Goal: Task Accomplishment & Management: Manage account settings

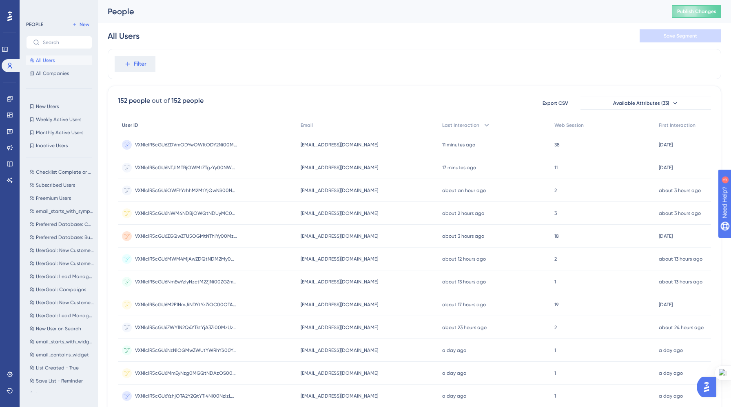
scroll to position [1, 0]
click at [127, 144] on circle at bounding box center [127, 145] width 10 height 10
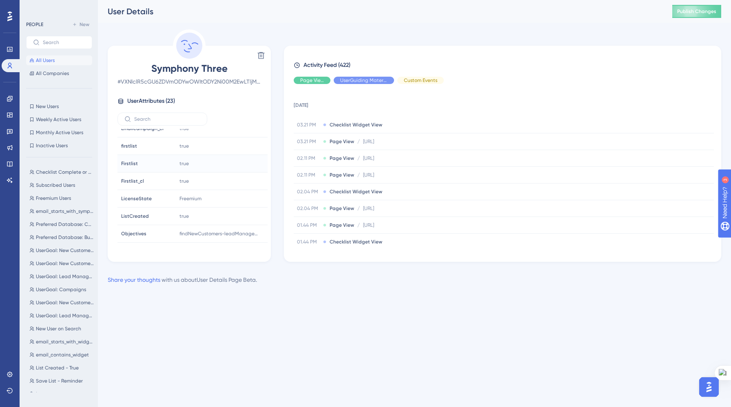
scroll to position [203, 0]
click at [10, 98] on icon at bounding box center [10, 98] width 7 height 7
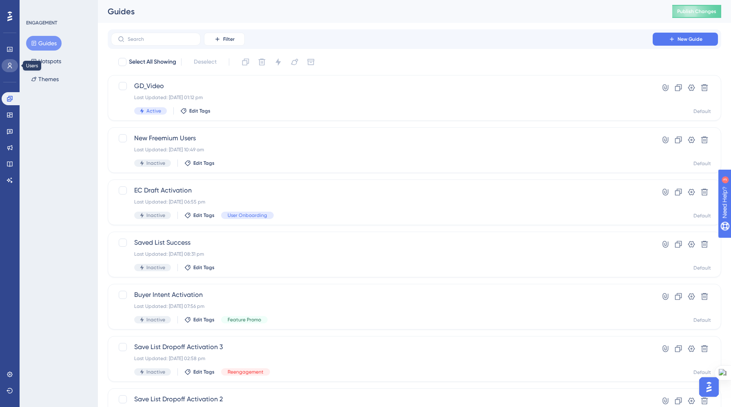
click at [10, 66] on icon at bounding box center [10, 65] width 7 height 7
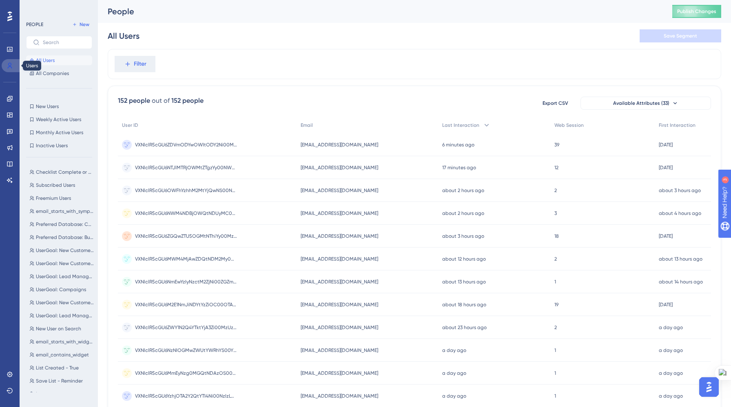
click at [10, 65] on icon at bounding box center [10, 65] width 7 height 7
click at [126, 144] on circle at bounding box center [127, 145] width 10 height 10
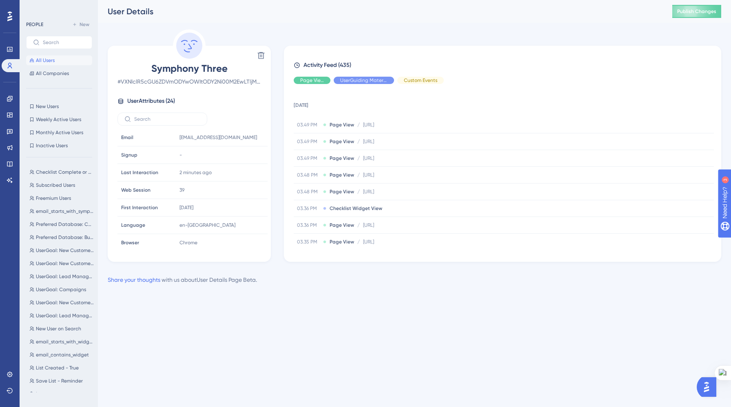
click at [228, 20] on div "User Details Publish Changes" at bounding box center [414, 11] width 633 height 23
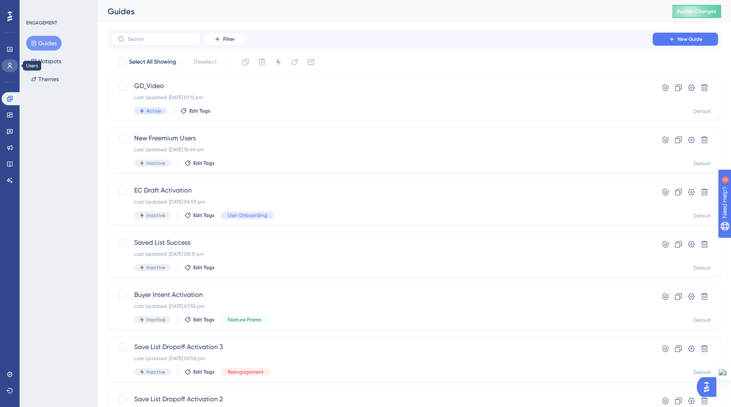
click at [7, 62] on icon at bounding box center [10, 65] width 7 height 7
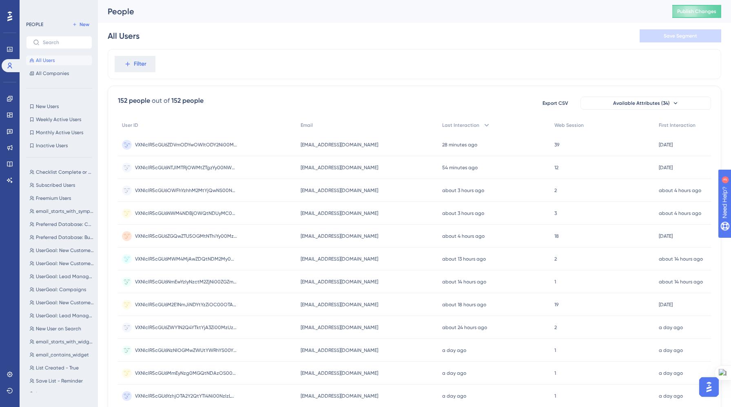
click at [128, 146] on circle at bounding box center [127, 145] width 10 height 10
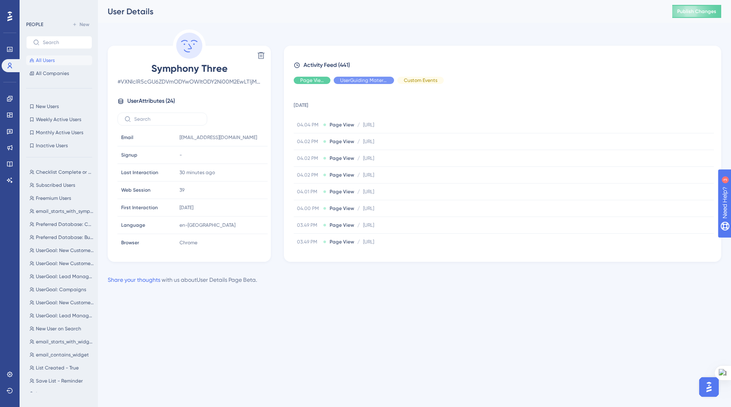
click at [54, 61] on span "All Users" at bounding box center [45, 60] width 19 height 7
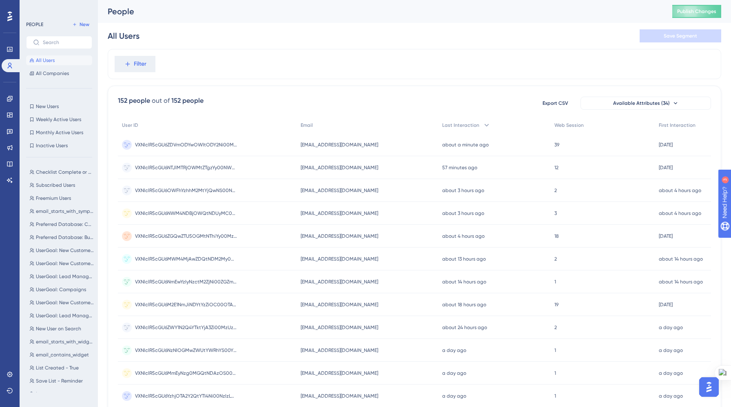
click at [127, 144] on circle at bounding box center [127, 145] width 10 height 10
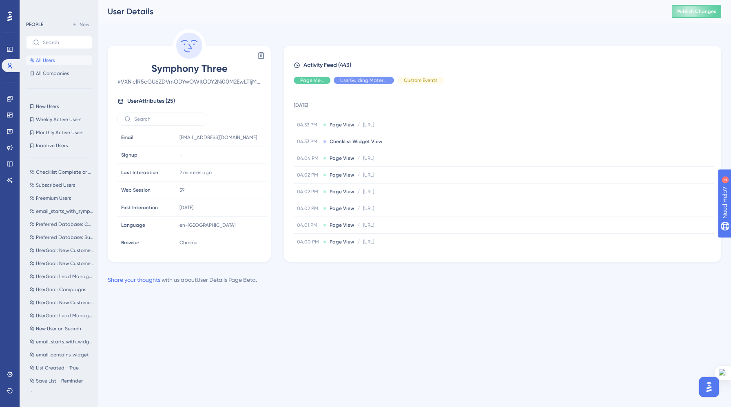
click at [243, 0] on html "Performance Users Engagement Widgets Feedback Product Updates Knowledge Base AI…" at bounding box center [365, 0] width 731 height 0
click at [7, 48] on icon at bounding box center [10, 49] width 7 height 7
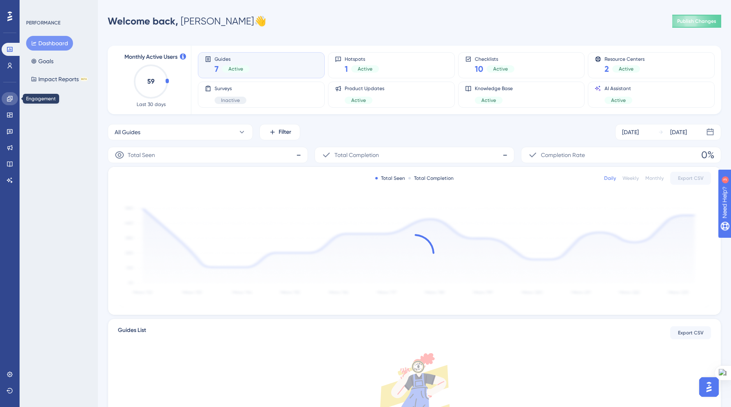
click at [9, 101] on icon at bounding box center [9, 98] width 5 height 5
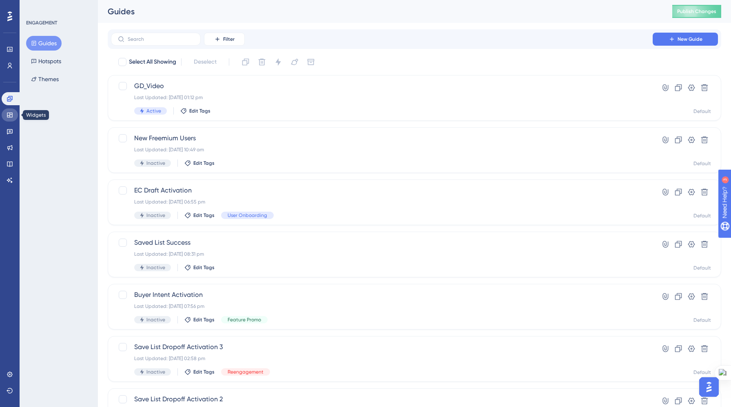
click at [12, 117] on icon at bounding box center [9, 115] width 5 height 5
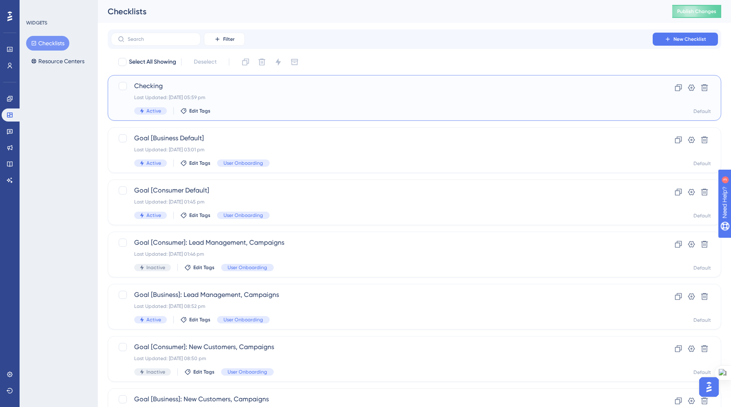
click at [219, 98] on div "Last Updated: 08 Sept 2025 05:59 pm" at bounding box center [381, 97] width 495 height 7
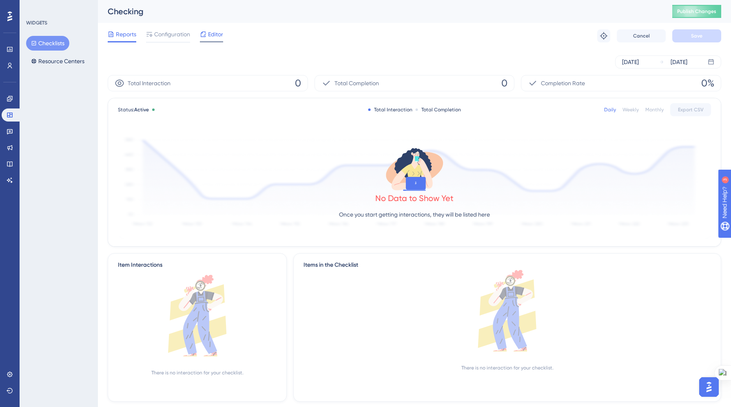
click at [209, 35] on span "Editor" at bounding box center [215, 34] width 15 height 10
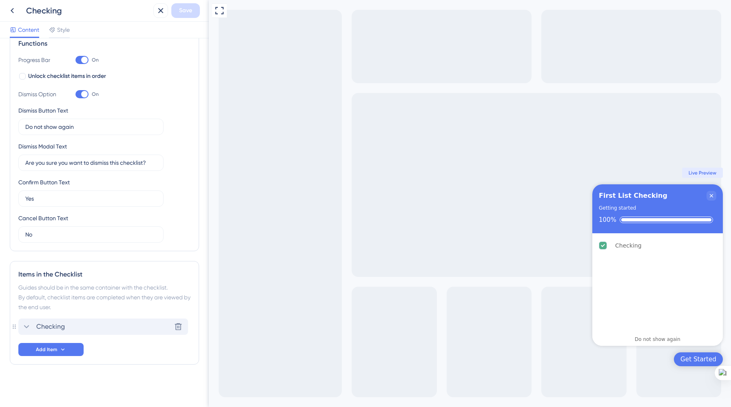
click at [53, 326] on span "Checking" at bounding box center [50, 327] width 29 height 10
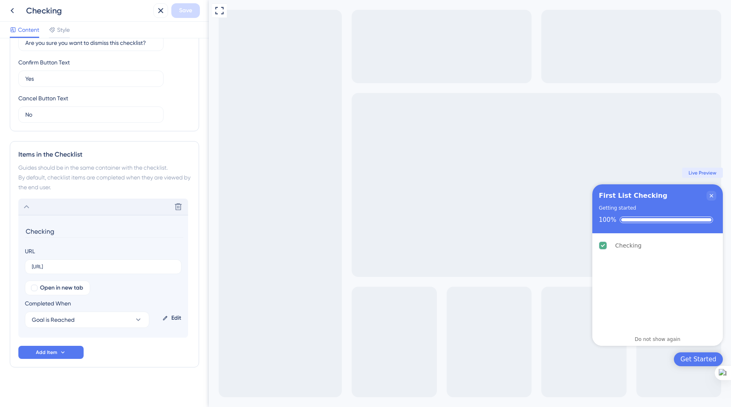
scroll to position [251, 0]
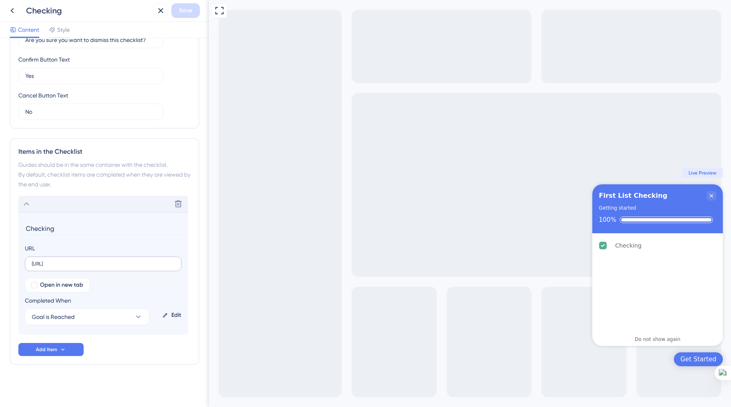
click at [121, 268] on label "[URL]" at bounding box center [103, 263] width 157 height 15
click at [121, 267] on input "[URL]" at bounding box center [103, 264] width 143 height 6
click at [176, 315] on div "Edit" at bounding box center [171, 315] width 25 height 20
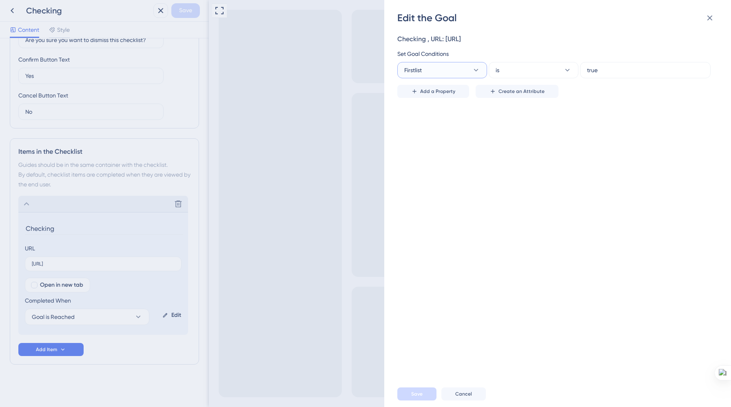
click at [477, 71] on icon at bounding box center [476, 70] width 8 height 8
type input "Fi"
click at [427, 117] on span "Firstlist_cl" at bounding box center [421, 115] width 24 height 10
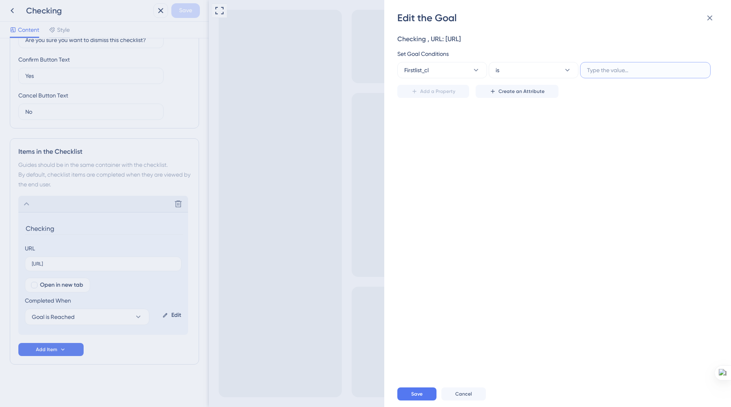
click at [603, 69] on input "text" at bounding box center [645, 70] width 117 height 9
type input "true"
click at [419, 391] on span "Save" at bounding box center [416, 394] width 11 height 7
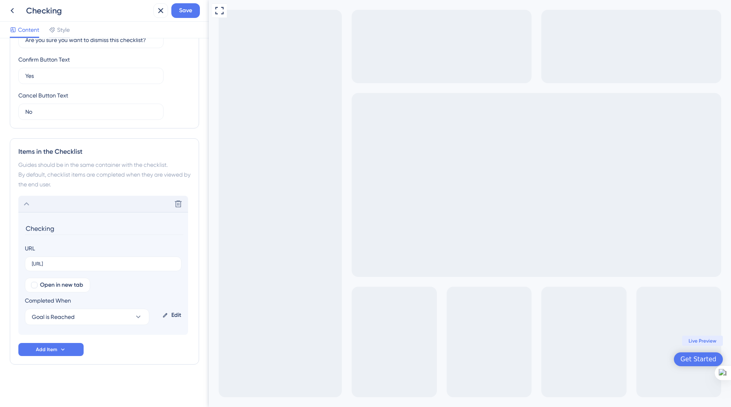
click at [77, 231] on input "Checking" at bounding box center [104, 228] width 158 height 13
type input "C"
type input "First_List"
click at [56, 349] on span "Add Item" at bounding box center [46, 349] width 21 height 7
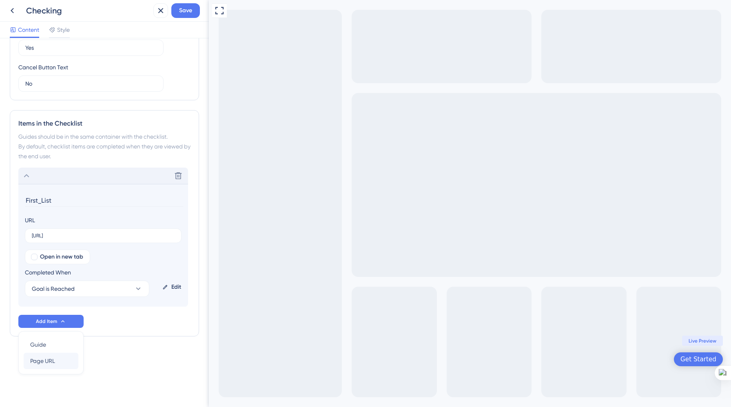
click at [47, 362] on span "Page URL" at bounding box center [42, 361] width 25 height 10
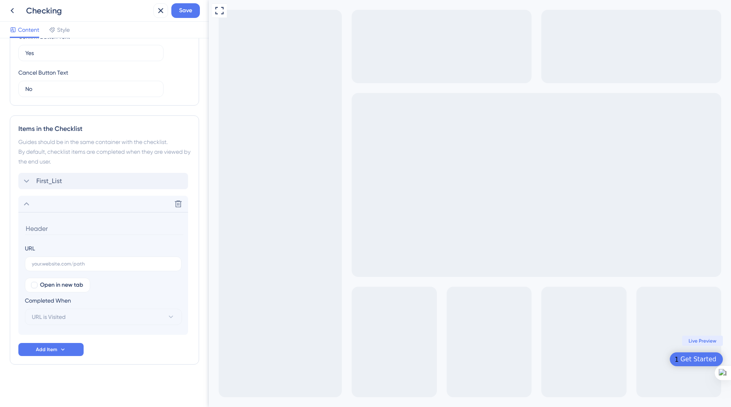
click at [112, 229] on input at bounding box center [104, 228] width 158 height 13
type input "Saved_List"
click at [106, 263] on input "text" at bounding box center [103, 264] width 143 height 6
click at [130, 184] on div "First_List Delete" at bounding box center [103, 181] width 170 height 16
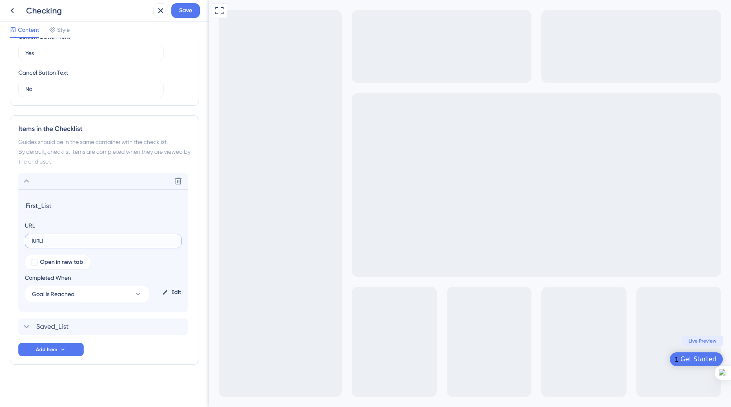
drag, startPoint x: 105, startPoint y: 241, endPoint x: 28, endPoint y: 242, distance: 77.5
click at [28, 242] on label "[URL]" at bounding box center [103, 241] width 157 height 15
click at [32, 242] on input "[URL]" at bounding box center [103, 241] width 143 height 6
click at [26, 182] on icon at bounding box center [27, 181] width 10 height 10
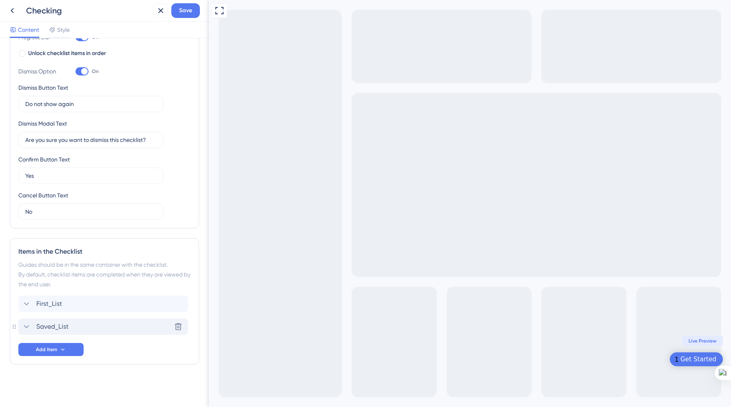
click at [44, 325] on span "Saved_List" at bounding box center [52, 327] width 32 height 10
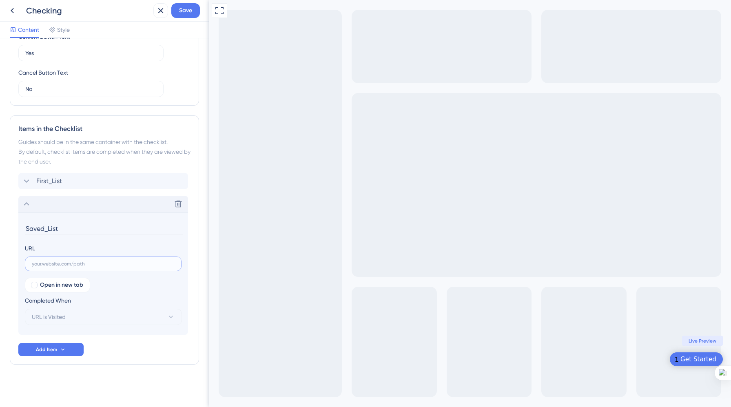
click at [91, 263] on input "text" at bounding box center [103, 264] width 143 height 6
paste input "[URL]"
type input "[URL]"
click at [110, 317] on button "URL is Visited" at bounding box center [103, 317] width 157 height 16
click at [93, 358] on div "Goal is Reached Goal is Reached" at bounding box center [103, 358] width 133 height 16
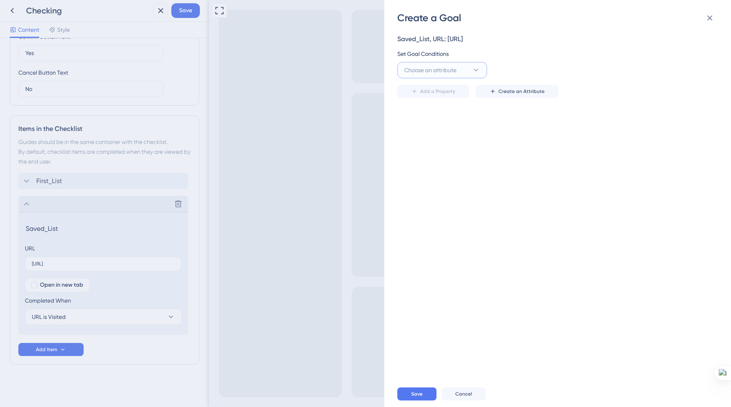
click at [466, 67] on button "Choose an attribute" at bounding box center [442, 70] width 90 height 16
click at [431, 93] on input at bounding box center [436, 94] width 54 height 7
type input "Sa"
click at [439, 133] on span "Savedlist_cl" at bounding box center [424, 136] width 31 height 10
click at [588, 69] on input "text" at bounding box center [645, 70] width 117 height 9
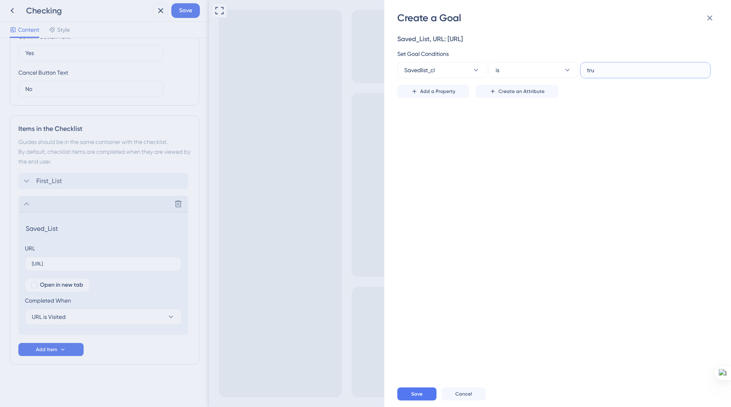
type input "true"
click at [413, 393] on span "Save" at bounding box center [416, 394] width 11 height 7
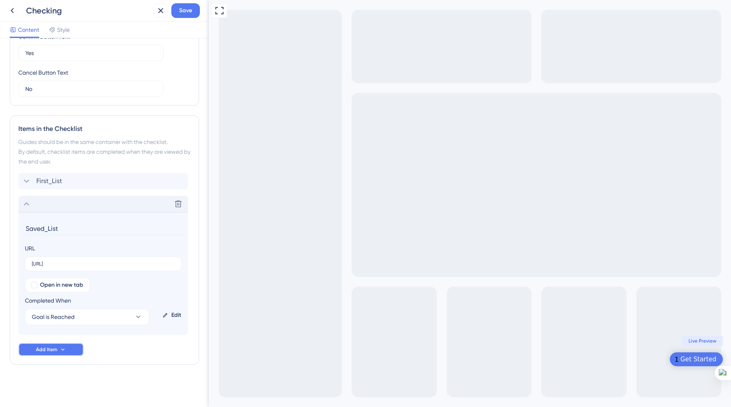
click at [59, 345] on button "Add Item" at bounding box center [50, 349] width 65 height 13
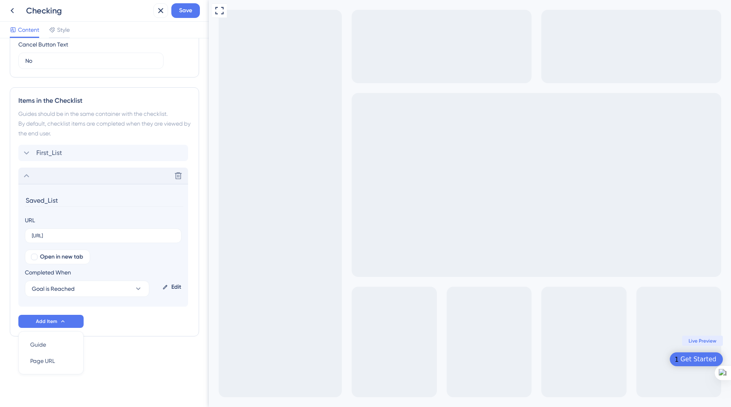
click at [27, 175] on icon at bounding box center [27, 176] width 10 height 10
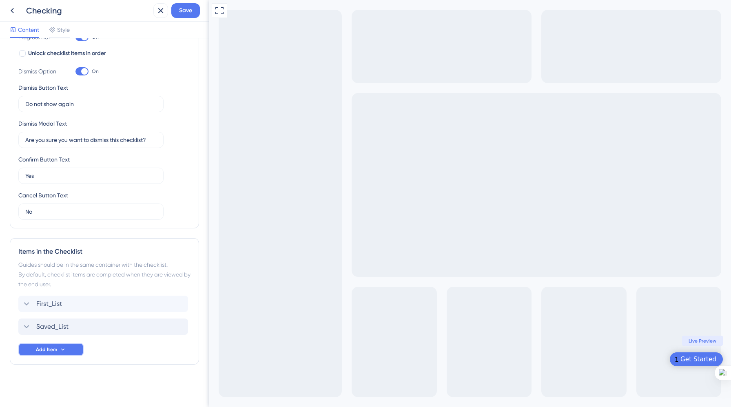
click at [45, 350] on span "Add Item" at bounding box center [46, 349] width 21 height 7
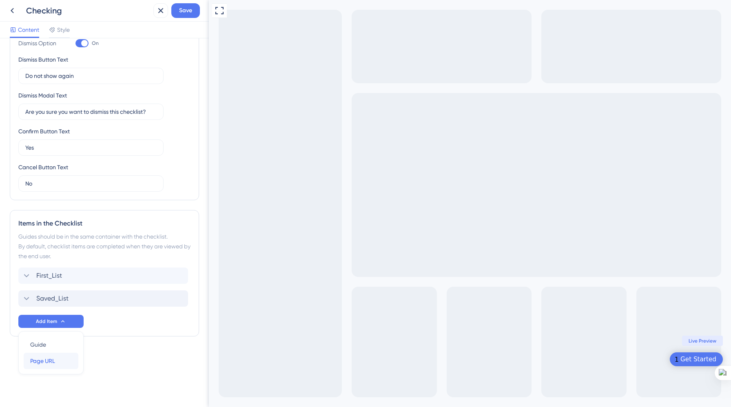
click at [45, 358] on span "Page URL" at bounding box center [42, 361] width 25 height 10
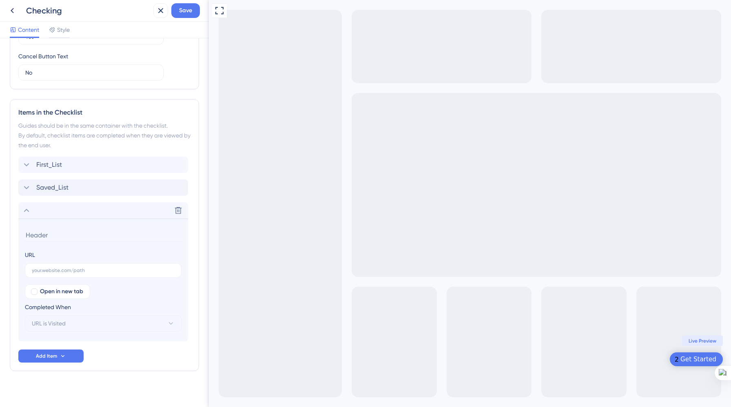
scroll to position [296, 0]
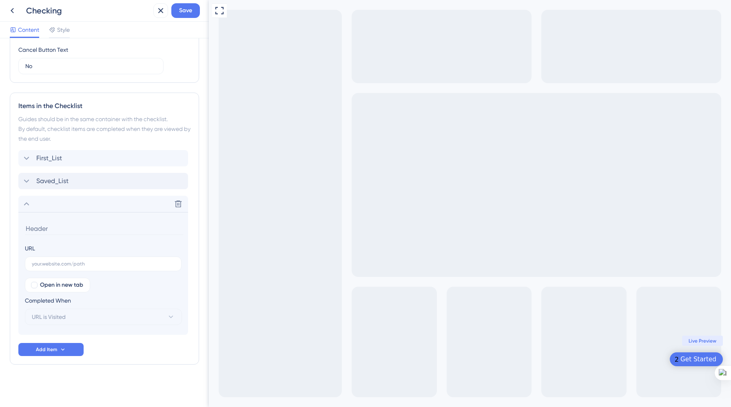
click at [90, 229] on input at bounding box center [104, 228] width 158 height 13
type input "Email_Campaign_Draft"
click at [86, 263] on input "text" at bounding box center [103, 264] width 143 height 6
click at [88, 184] on div "Saved_List Delete" at bounding box center [103, 181] width 170 height 16
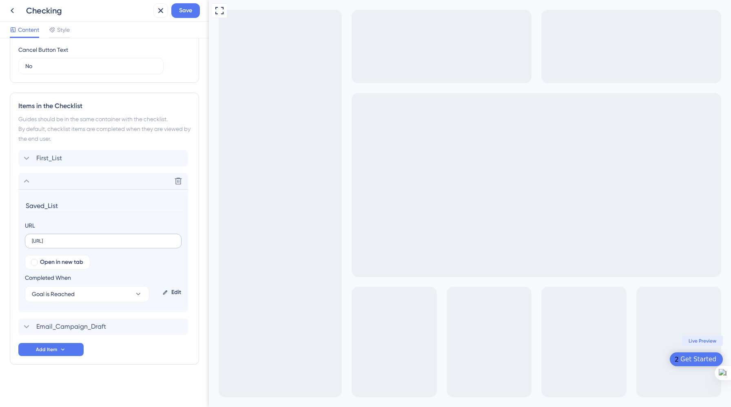
drag, startPoint x: 94, startPoint y: 244, endPoint x: 33, endPoint y: 240, distance: 60.9
click at [33, 240] on label "[URL]" at bounding box center [103, 241] width 157 height 15
click at [33, 240] on input "[URL]" at bounding box center [103, 241] width 143 height 6
drag, startPoint x: 90, startPoint y: 239, endPoint x: 27, endPoint y: 241, distance: 63.2
click at [27, 241] on label "[URL]" at bounding box center [103, 241] width 157 height 15
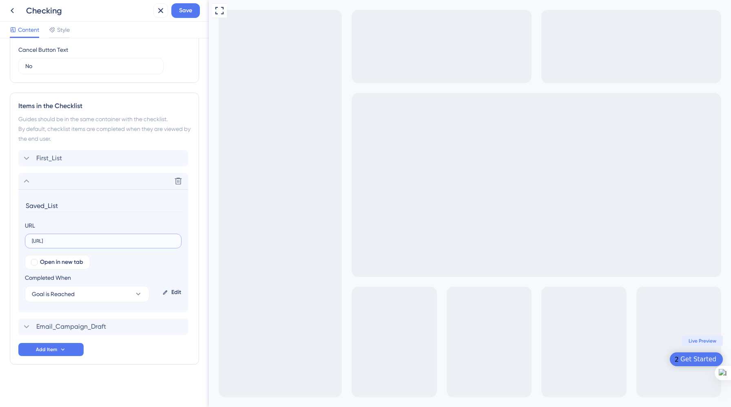
click at [32, 241] on input "[URL]" at bounding box center [103, 241] width 143 height 6
click at [28, 181] on icon at bounding box center [26, 180] width 5 height 3
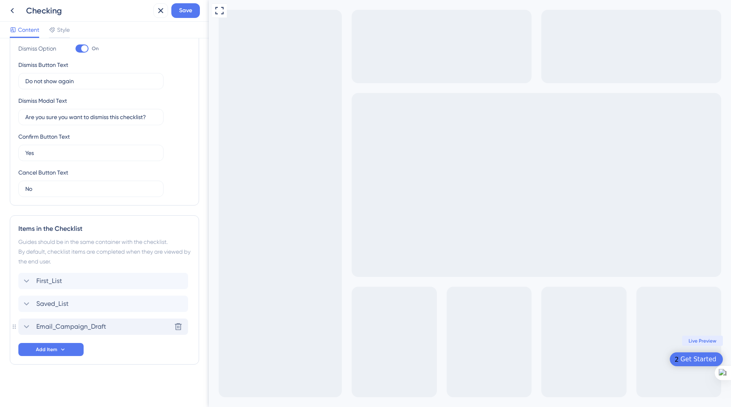
click at [56, 325] on span "Email_Campaign_Draft" at bounding box center [71, 327] width 70 height 10
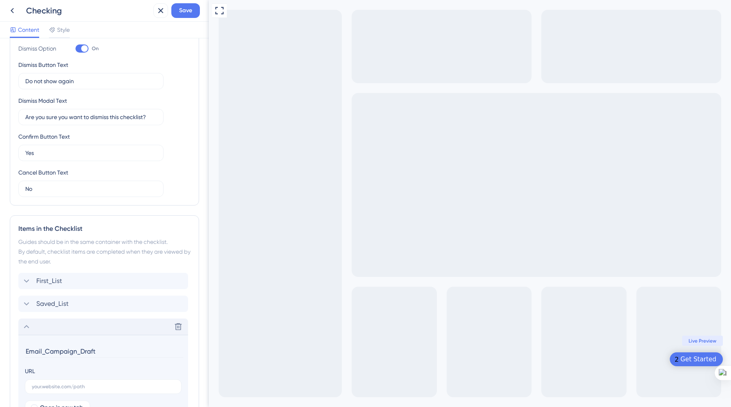
scroll to position [296, 0]
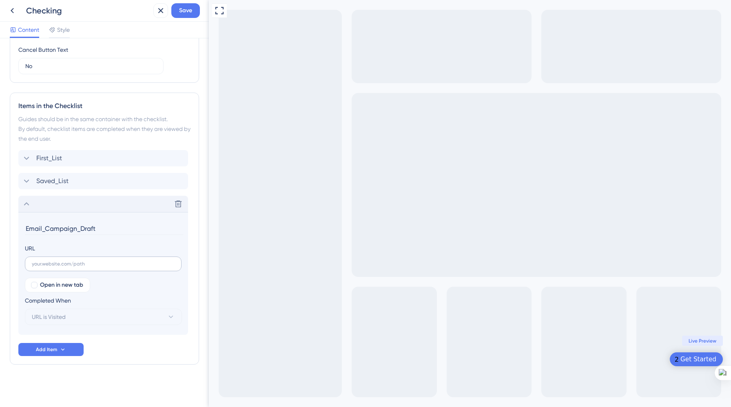
click at [102, 267] on label at bounding box center [103, 263] width 157 height 15
click at [102, 267] on input "text" at bounding box center [103, 264] width 143 height 6
paste input "[URL]"
type input "[URL]"
click at [113, 315] on button "URL is Visited" at bounding box center [103, 317] width 157 height 16
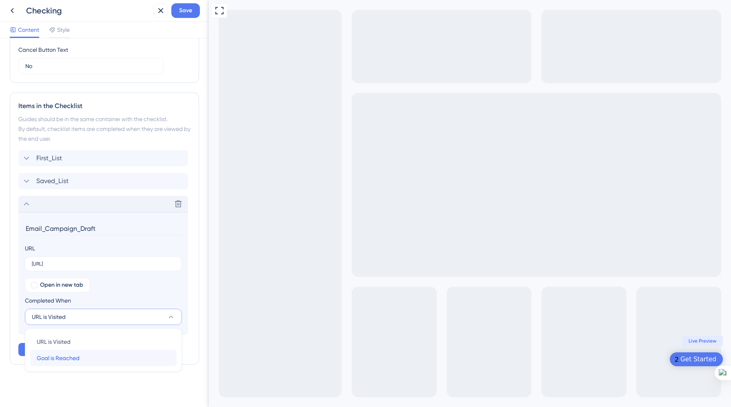
click at [99, 357] on div "Goal is Reached Goal is Reached" at bounding box center [103, 358] width 133 height 16
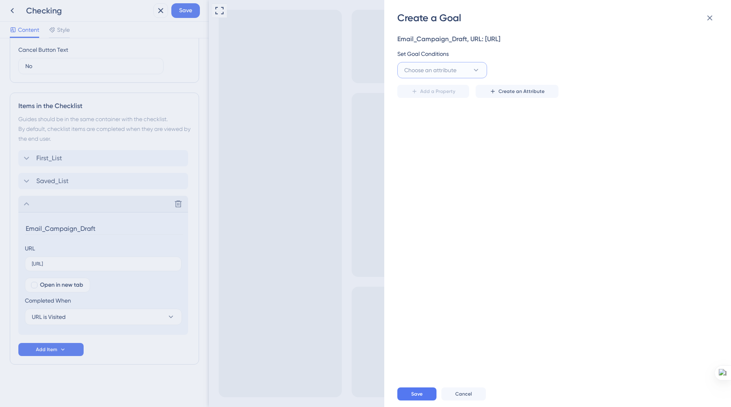
click at [472, 70] on icon at bounding box center [476, 70] width 8 height 8
type input "Email"
click at [455, 117] on span "Emailcampaign_cl" at bounding box center [433, 120] width 48 height 10
click at [607, 66] on input "text" at bounding box center [645, 70] width 117 height 9
type input "true"
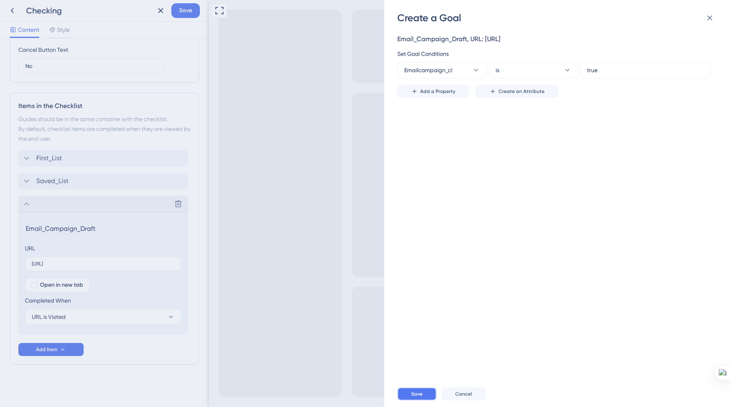
click at [416, 391] on span "Save" at bounding box center [416, 394] width 11 height 7
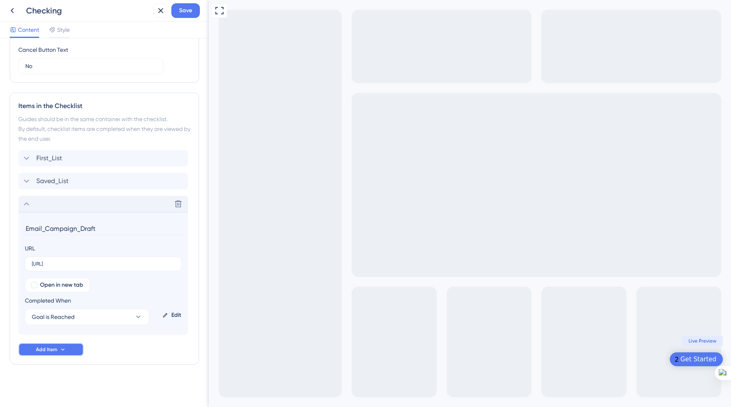
click at [57, 348] on button "Add Item" at bounding box center [50, 349] width 65 height 13
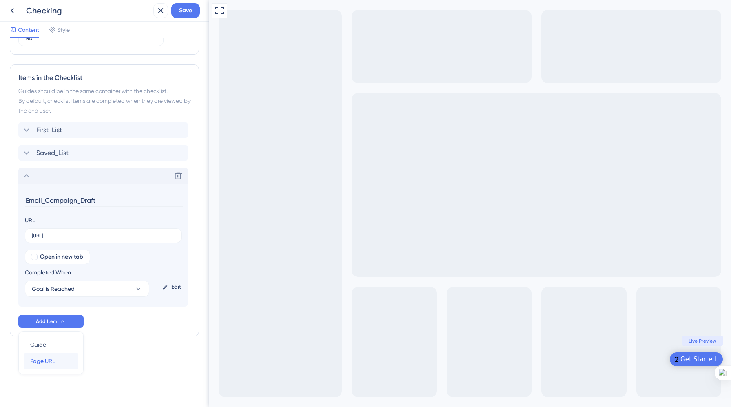
click at [54, 358] on span "Page URL" at bounding box center [42, 361] width 25 height 10
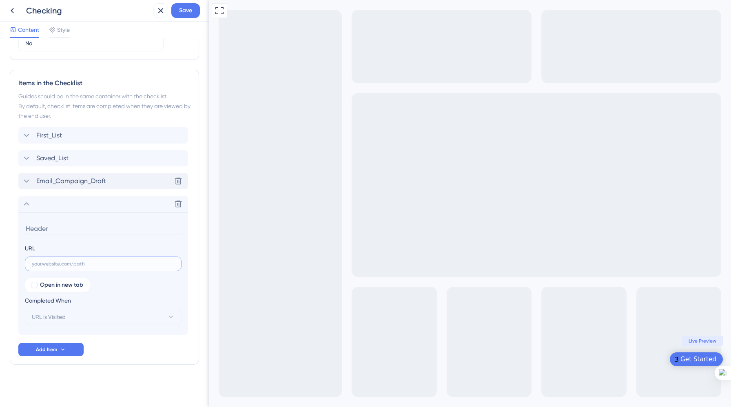
click at [102, 266] on input "text" at bounding box center [103, 264] width 143 height 6
paste input "[URL]"
type input "[URL]"
click at [125, 230] on input at bounding box center [104, 228] width 158 height 13
type input "Direct_Mail_draft"
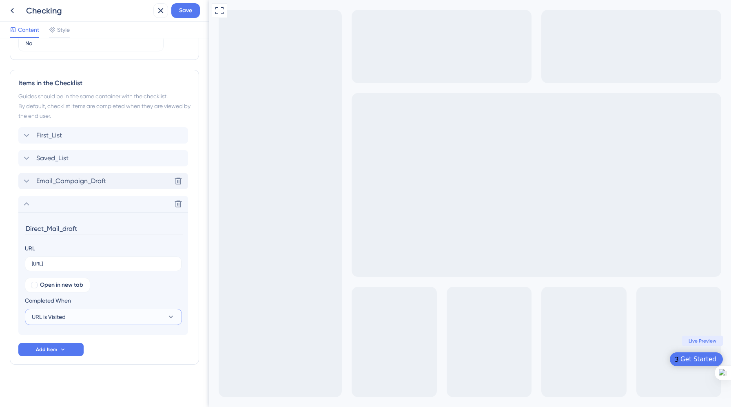
click at [119, 315] on button "URL is Visited" at bounding box center [103, 317] width 157 height 16
click at [104, 357] on div "Goal is Reached Goal is Reached" at bounding box center [103, 358] width 133 height 16
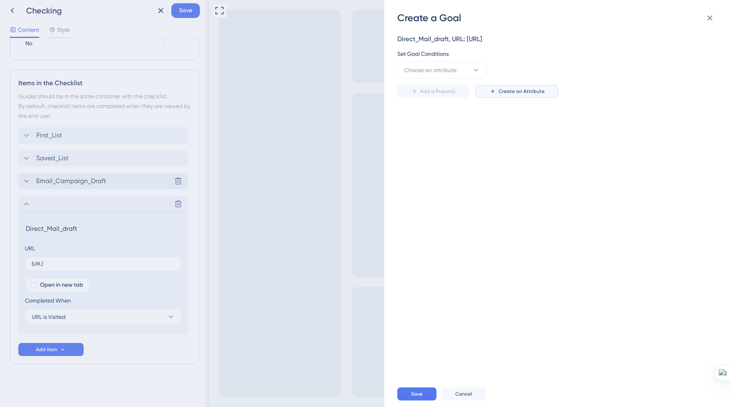
click at [521, 93] on span "Create an Attribute" at bounding box center [521, 91] width 46 height 7
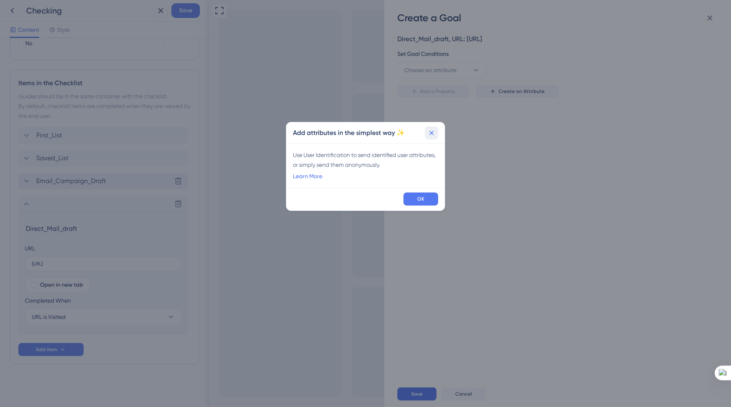
click at [430, 133] on icon at bounding box center [431, 133] width 8 height 8
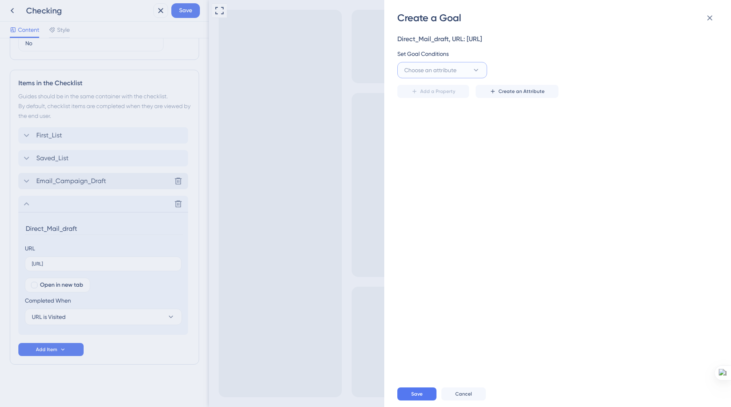
click at [468, 71] on button "Choose an attribute" at bounding box center [442, 70] width 90 height 16
click at [441, 95] on input at bounding box center [436, 94] width 54 height 7
type input "Dir"
click at [449, 138] on div "Directmail_cl Directmail_cl" at bounding box center [442, 136] width 66 height 16
click at [608, 66] on input "text" at bounding box center [645, 70] width 117 height 9
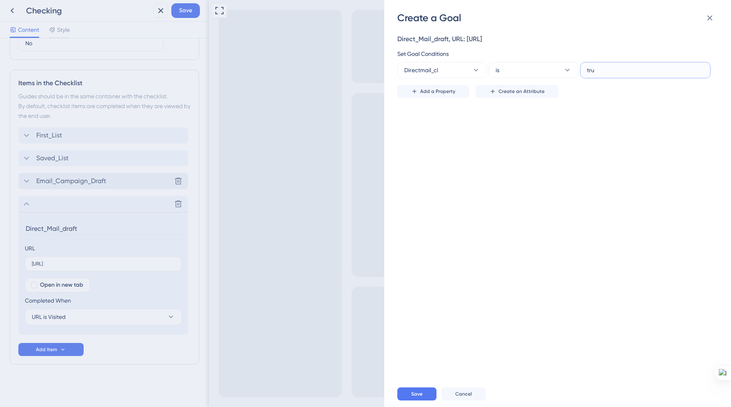
type input "true"
click at [414, 392] on span "Save" at bounding box center [416, 394] width 11 height 7
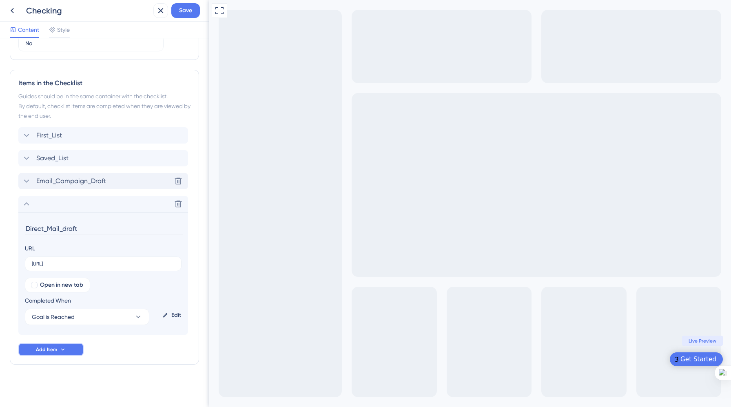
click at [65, 348] on icon at bounding box center [63, 349] width 7 height 7
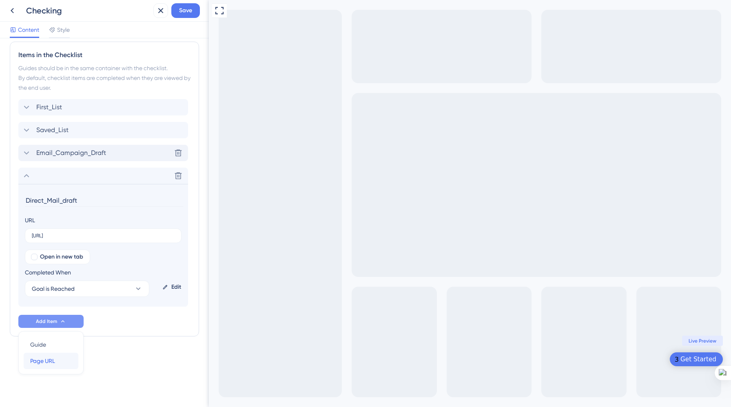
click at [44, 362] on span "Page URL" at bounding box center [42, 361] width 25 height 10
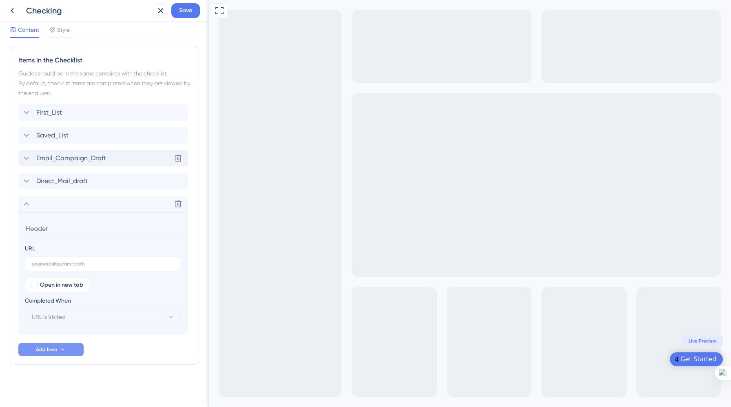
scroll to position [342, 0]
type input "Prospecting Actions"
click at [133, 261] on input "text" at bounding box center [103, 264] width 143 height 6
paste input "[URL]"
type input "[URL]"
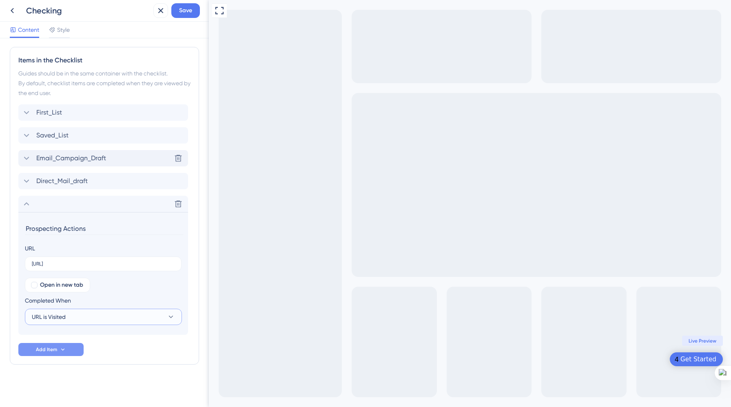
click at [118, 315] on button "URL is Visited" at bounding box center [103, 317] width 157 height 16
click at [114, 355] on div "Goal is Reached Goal is Reached" at bounding box center [103, 358] width 133 height 16
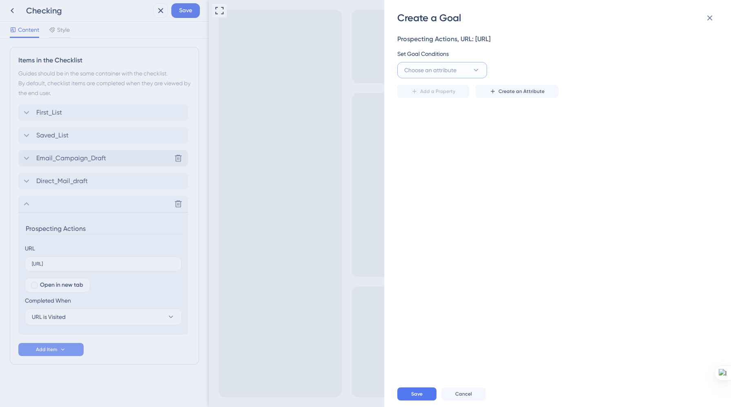
click at [465, 66] on button "Choose an attribute" at bounding box center [442, 70] width 90 height 16
type input "Pros"
click at [461, 113] on div "Prospecting_cl Prospecting_cl" at bounding box center [442, 120] width 66 height 16
click at [595, 68] on input "text" at bounding box center [645, 70] width 117 height 9
type input "true"
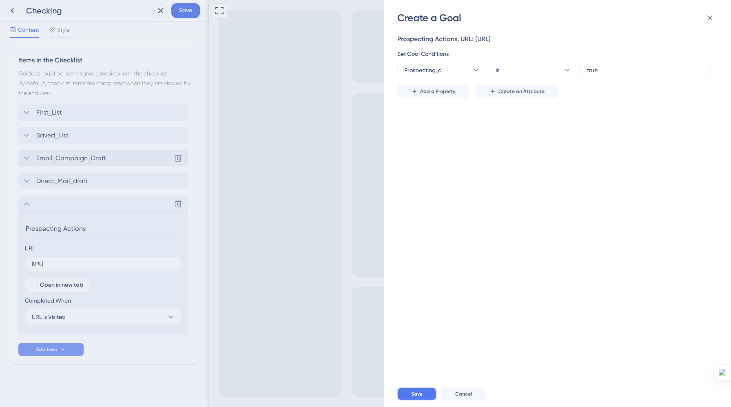
click at [406, 396] on button "Save" at bounding box center [416, 393] width 39 height 13
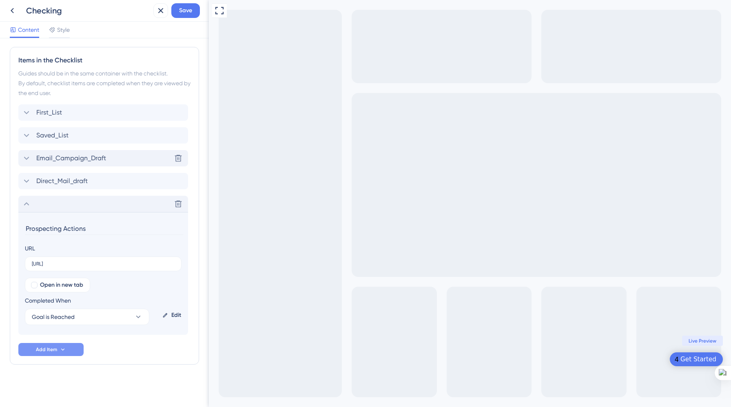
click at [28, 203] on icon at bounding box center [27, 204] width 10 height 10
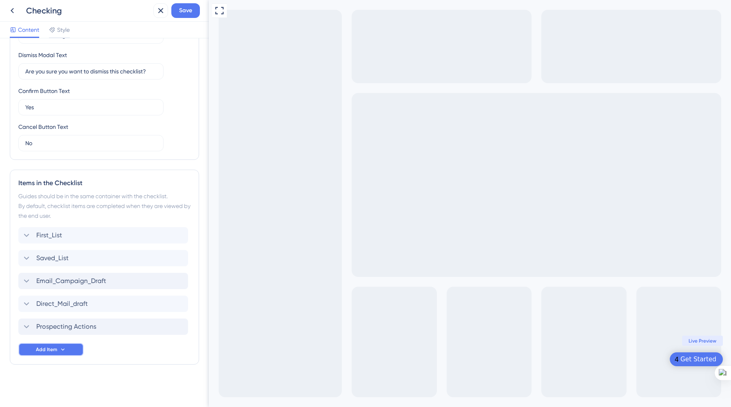
click at [62, 347] on icon at bounding box center [63, 349] width 7 height 7
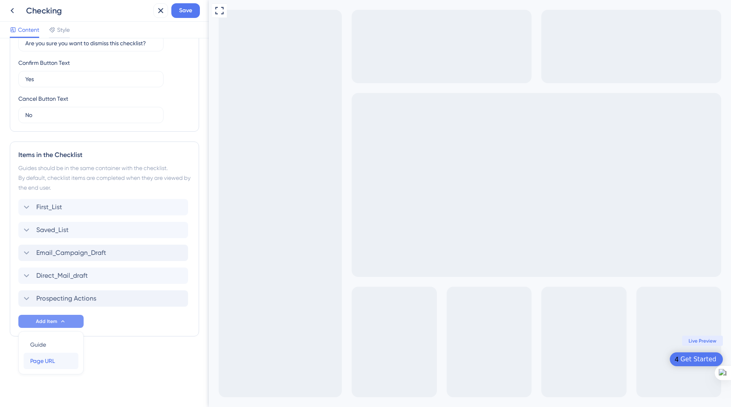
click at [50, 362] on span "Page URL" at bounding box center [42, 361] width 25 height 10
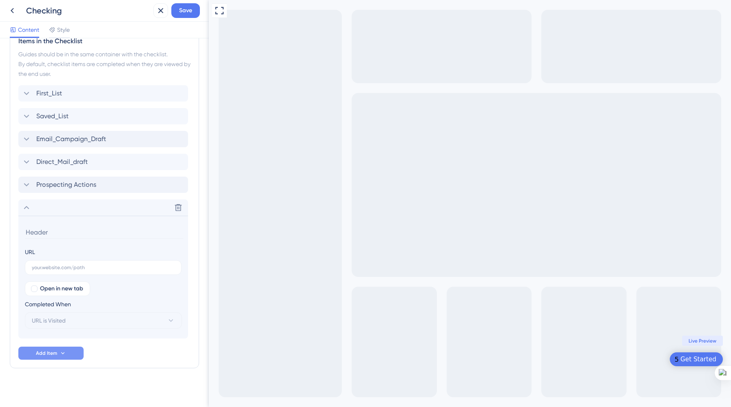
scroll to position [365, 0]
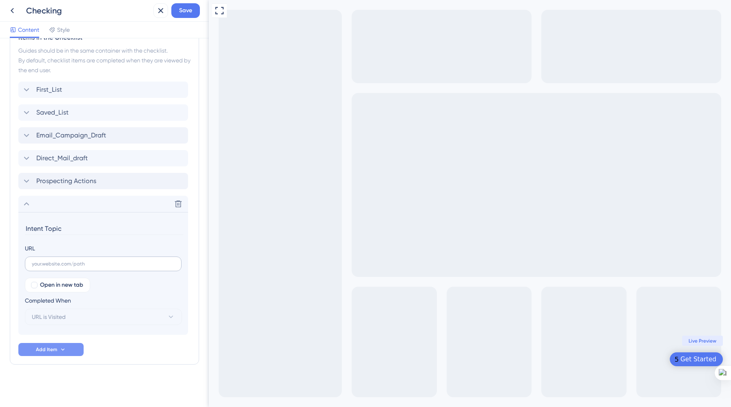
type input "Intent Topic"
click at [141, 262] on input "text" at bounding box center [103, 264] width 143 height 6
paste input "[URL]"
type input "[URL]"
click at [84, 313] on button "URL is Visited" at bounding box center [103, 317] width 157 height 16
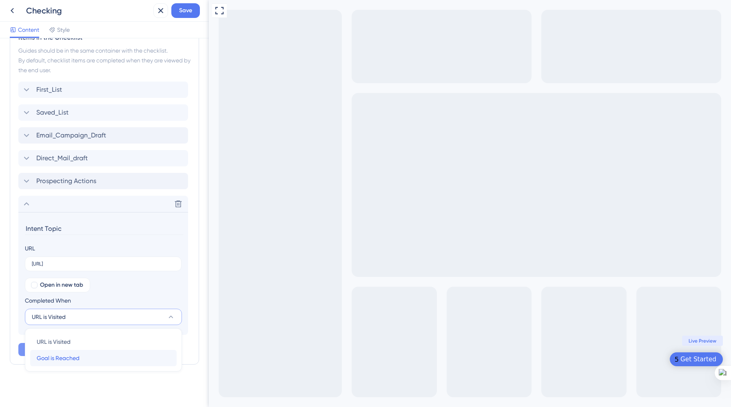
click at [74, 356] on span "Goal is Reached" at bounding box center [58, 358] width 43 height 10
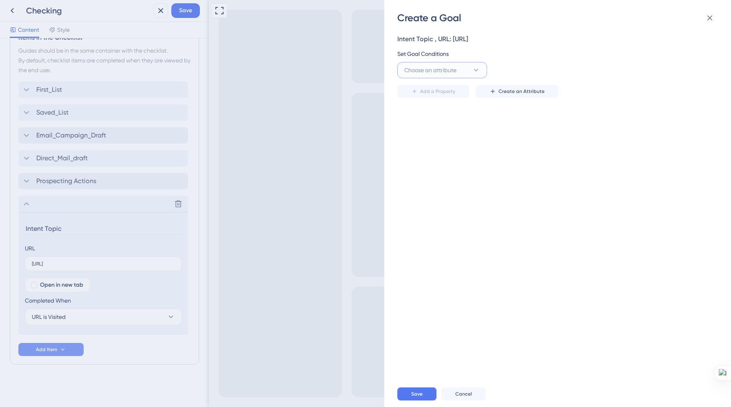
click at [466, 72] on button "Choose an attribute" at bounding box center [442, 70] width 90 height 16
type input "Inte"
click at [460, 117] on div "Intenttopic_cl Intenttopic_cl" at bounding box center [442, 120] width 66 height 16
click at [616, 69] on input "text" at bounding box center [645, 70] width 117 height 9
type input "true"
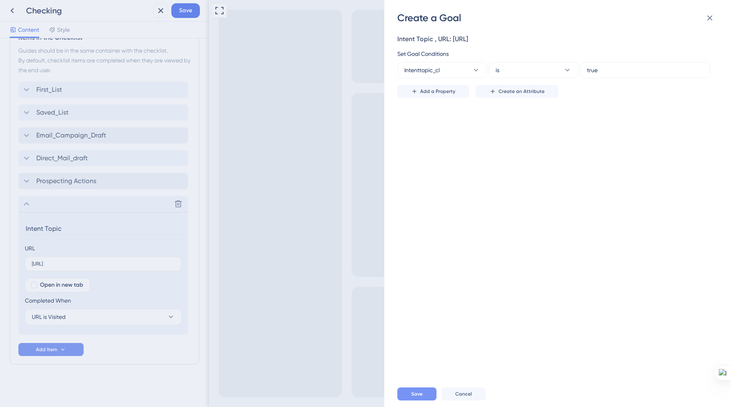
click at [419, 391] on span "Save" at bounding box center [416, 394] width 11 height 7
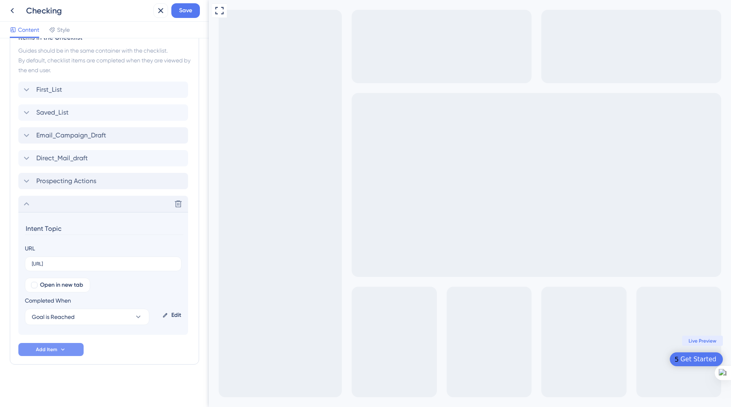
click at [27, 208] on icon at bounding box center [27, 204] width 10 height 10
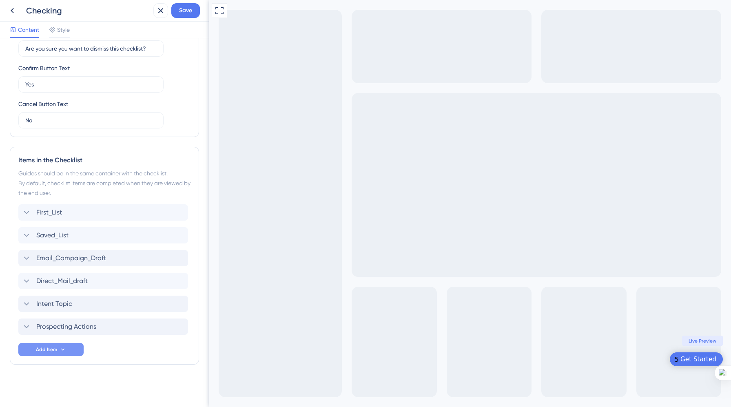
scroll to position [0, 0]
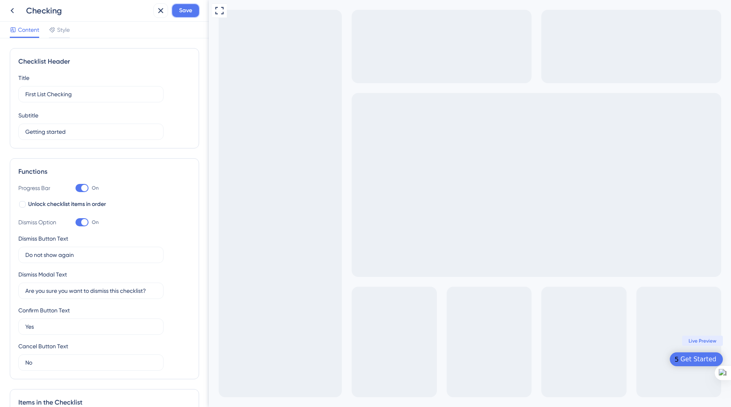
click at [192, 11] on button "Save" at bounding box center [185, 10] width 29 height 15
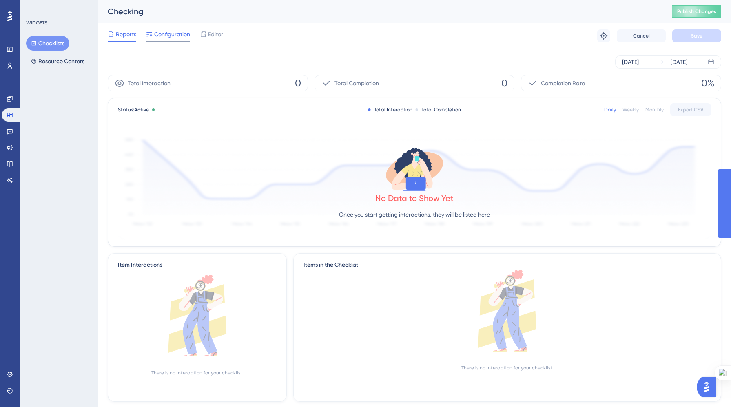
click at [176, 34] on span "Configuration" at bounding box center [172, 34] width 36 height 10
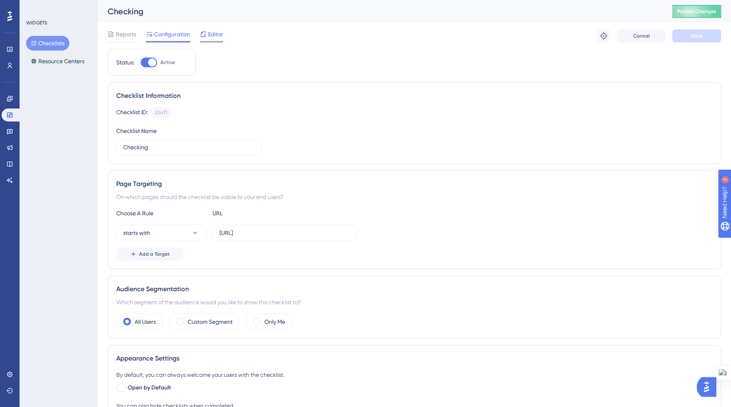
click at [212, 34] on span "Editor" at bounding box center [215, 34] width 15 height 10
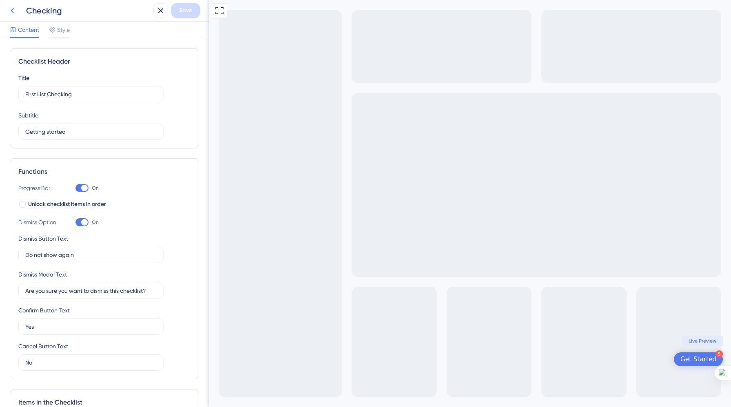
click at [10, 10] on icon at bounding box center [12, 11] width 10 height 10
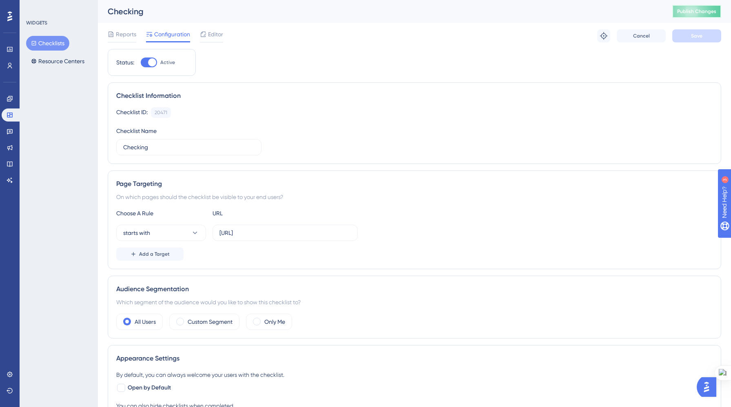
click at [709, 13] on span "Publish Changes" at bounding box center [696, 11] width 39 height 7
click at [212, 36] on span "Editor" at bounding box center [215, 34] width 15 height 10
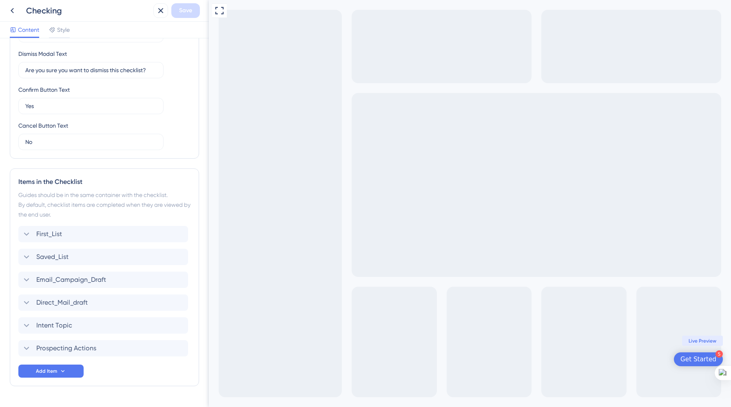
scroll to position [242, 0]
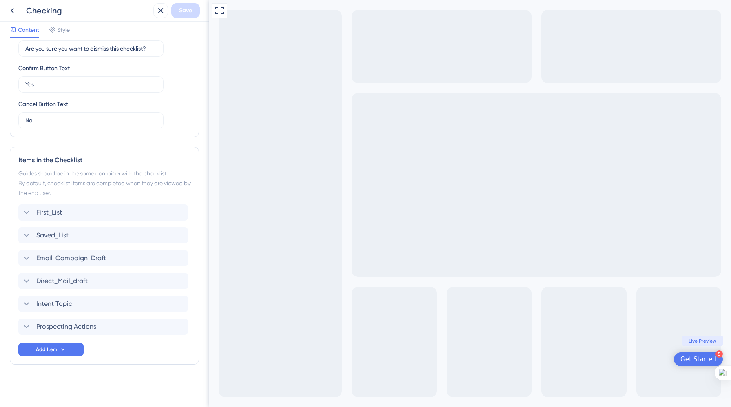
click at [685, 361] on div "Get Started" at bounding box center [698, 359] width 36 height 8
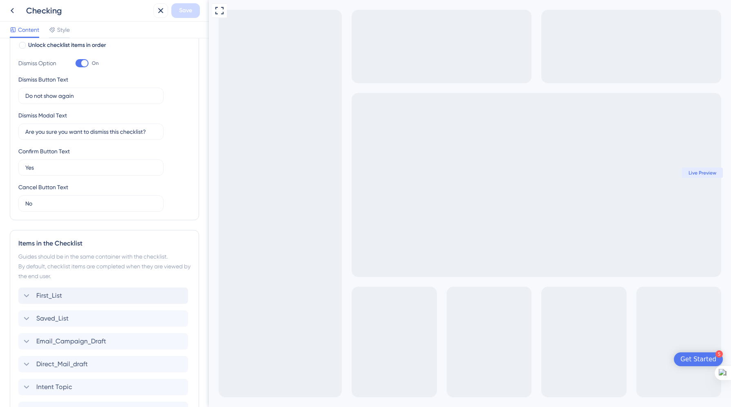
scroll to position [0, 0]
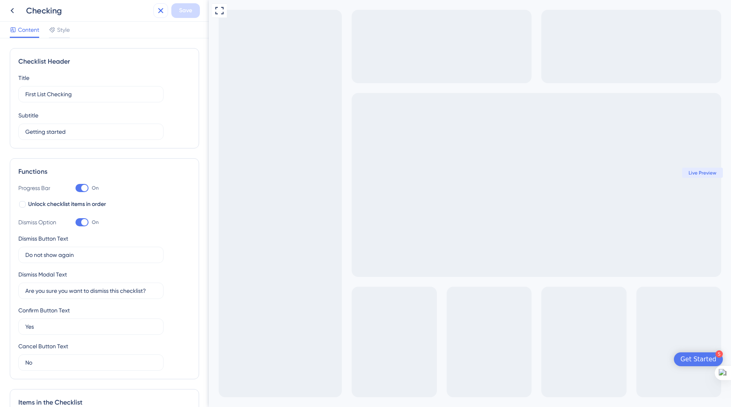
click at [159, 11] on icon at bounding box center [161, 11] width 10 height 10
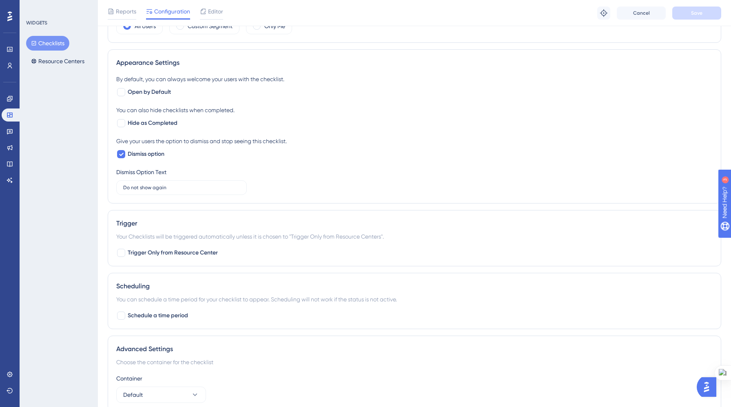
scroll to position [336, 0]
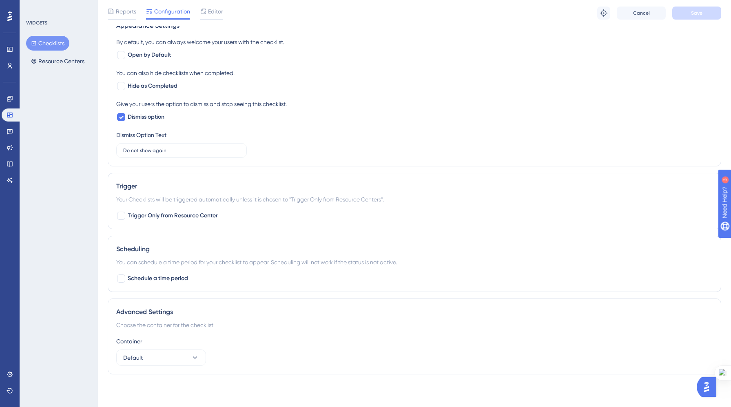
click at [709, 387] on img "Open AI Assistant Launcher" at bounding box center [706, 387] width 15 height 15
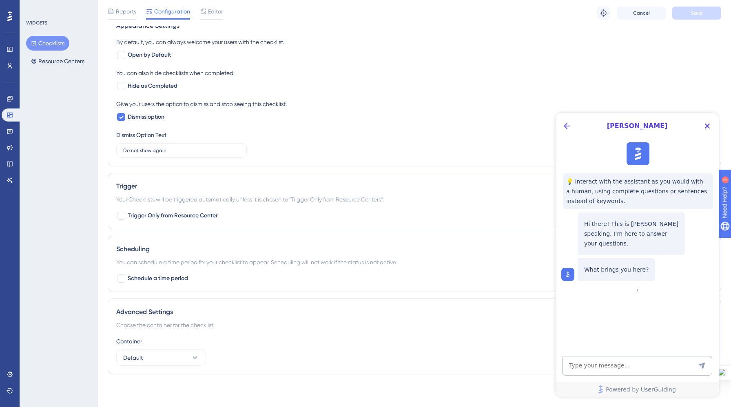
scroll to position [0, 0]
click at [704, 127] on icon "Close Button" at bounding box center [707, 126] width 10 height 10
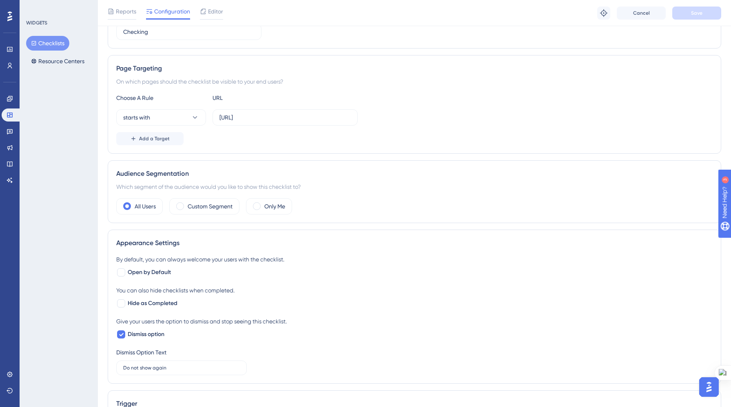
scroll to position [119, 0]
click at [177, 204] on span at bounding box center [180, 205] width 8 height 8
click at [186, 203] on input "radio" at bounding box center [186, 203] width 0 height 0
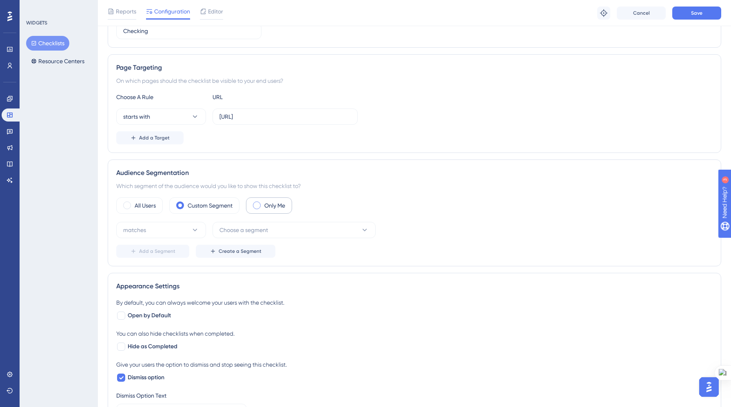
click at [257, 205] on span at bounding box center [257, 205] width 8 height 8
click at [263, 203] on input "radio" at bounding box center [263, 203] width 0 height 0
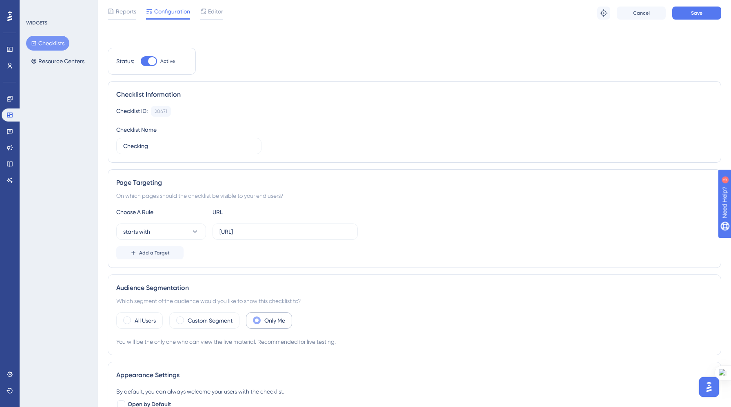
scroll to position [0, 0]
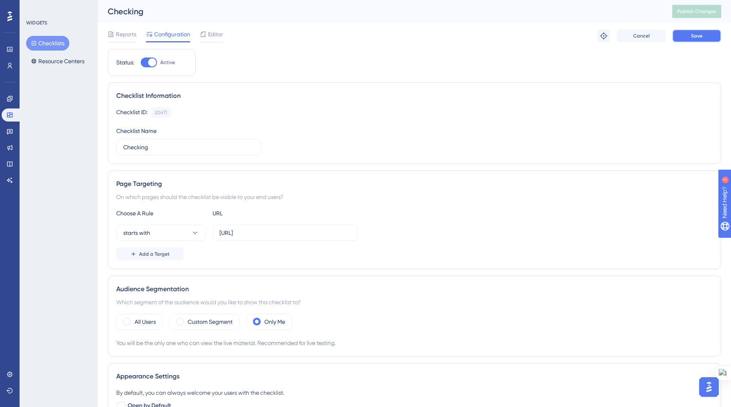
click at [693, 34] on span "Save" at bounding box center [696, 36] width 11 height 7
click at [690, 10] on span "Publish Changes" at bounding box center [696, 11] width 39 height 7
click at [10, 114] on icon at bounding box center [9, 115] width 5 height 5
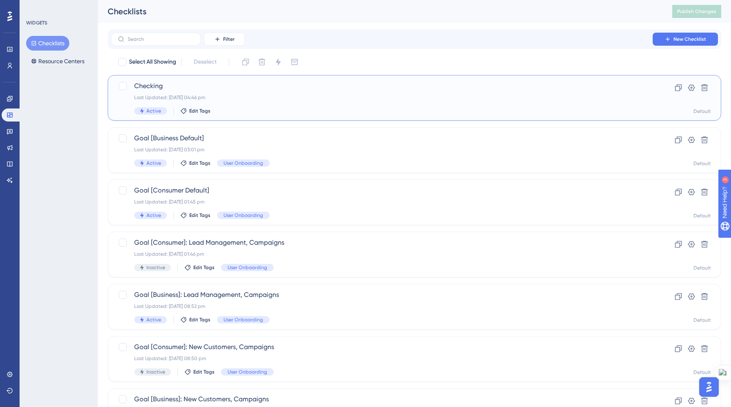
click at [199, 95] on div "Last Updated: 09 Sept 2025 04:46 pm" at bounding box center [381, 97] width 495 height 7
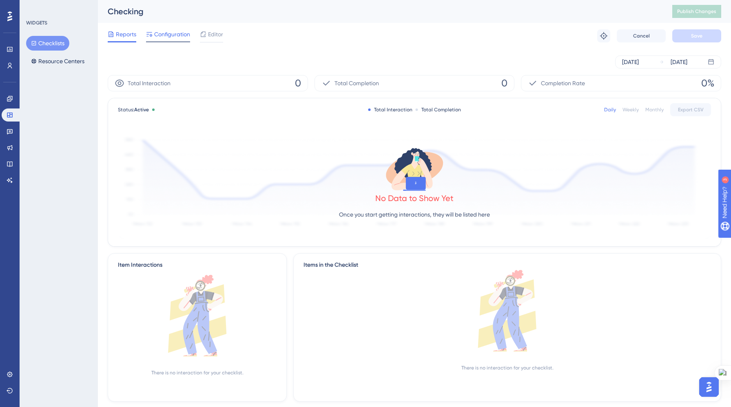
click at [173, 36] on span "Configuration" at bounding box center [172, 34] width 36 height 10
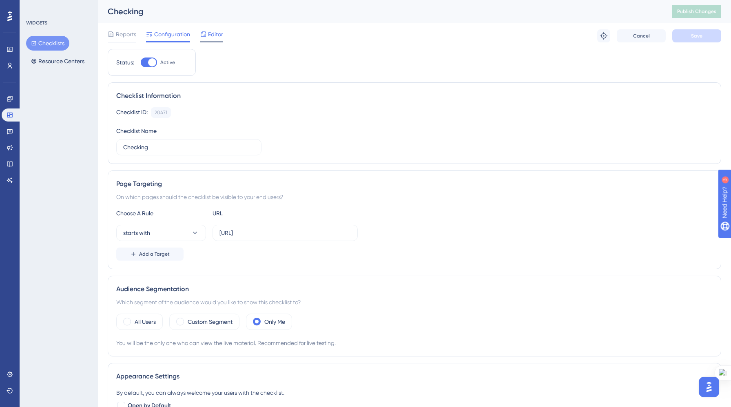
click at [213, 31] on span "Editor" at bounding box center [215, 34] width 15 height 10
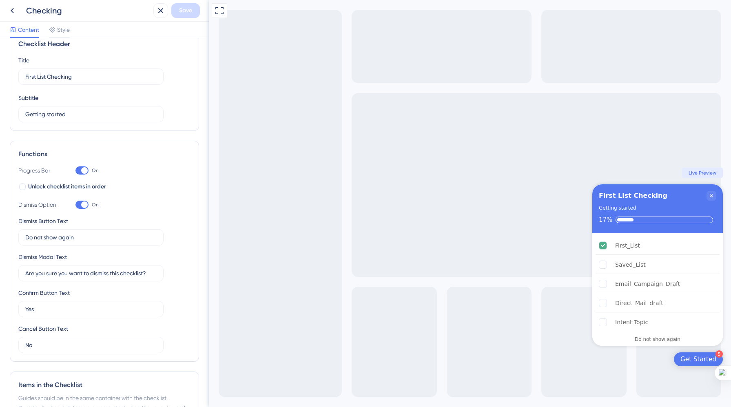
scroll to position [19, 0]
click at [83, 201] on div at bounding box center [84, 203] width 7 height 7
click at [75, 203] on input "On" at bounding box center [75, 203] width 0 height 0
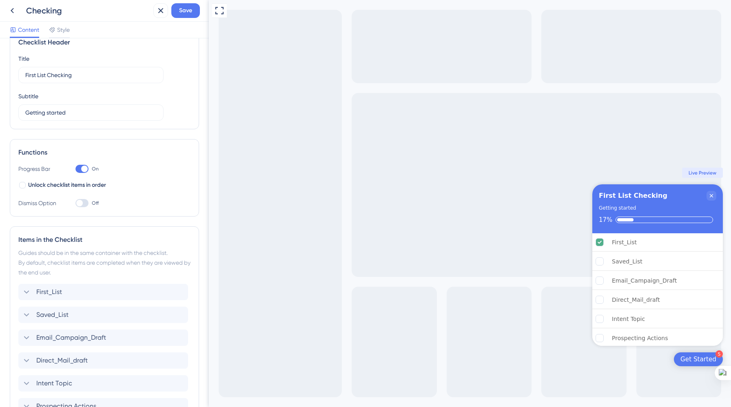
click at [83, 201] on div at bounding box center [81, 203] width 13 height 8
click at [75, 203] on input "Off" at bounding box center [75, 203] width 0 height 0
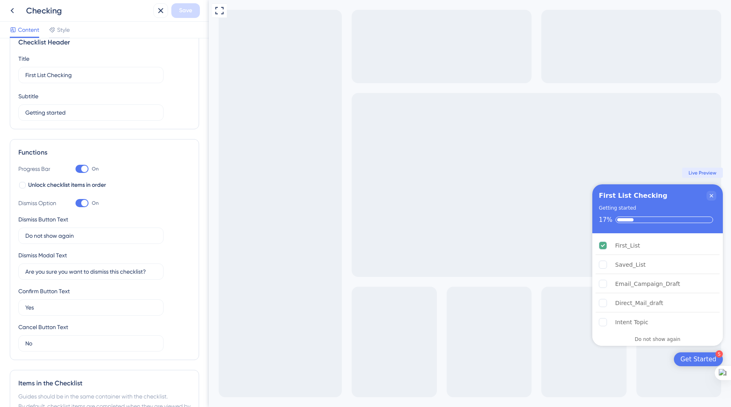
click at [83, 201] on div at bounding box center [84, 203] width 7 height 7
click at [75, 203] on input "On" at bounding box center [75, 203] width 0 height 0
checkbox input "false"
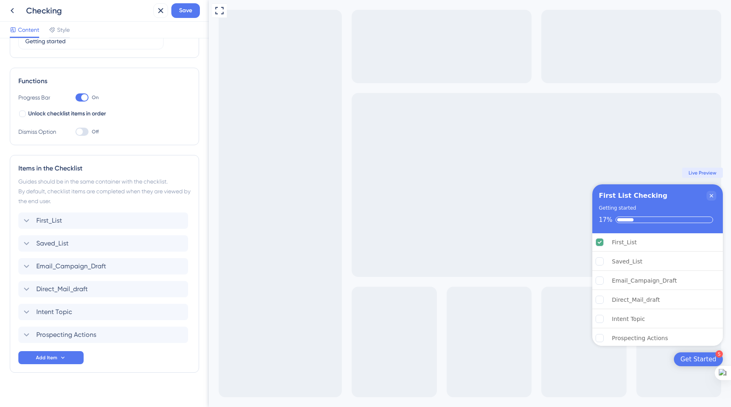
scroll to position [91, 0]
click at [67, 219] on div "First_List Delete" at bounding box center [103, 220] width 170 height 16
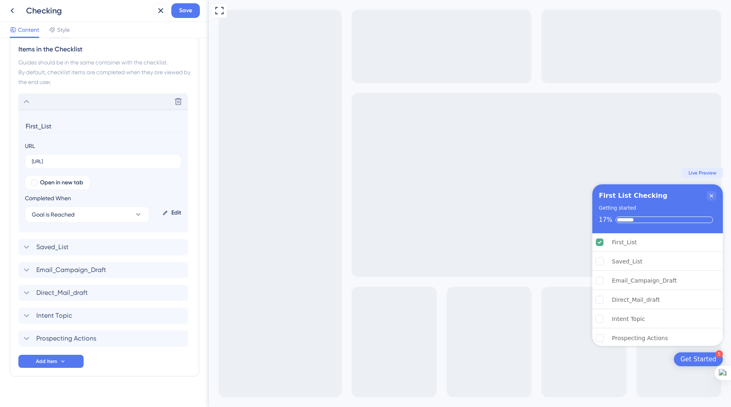
scroll to position [221, 0]
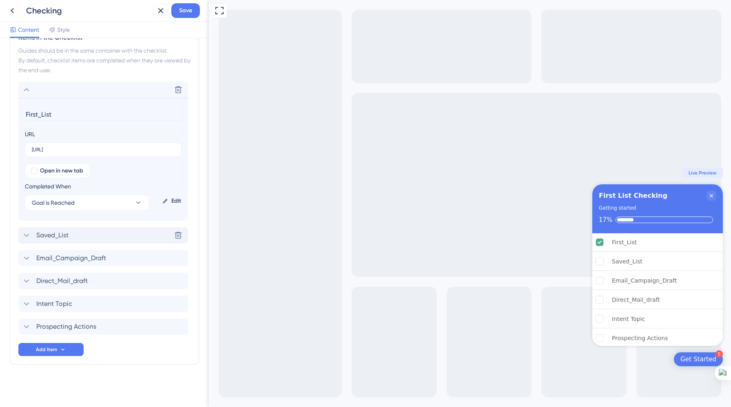
click at [67, 232] on span "Saved_List" at bounding box center [52, 235] width 32 height 10
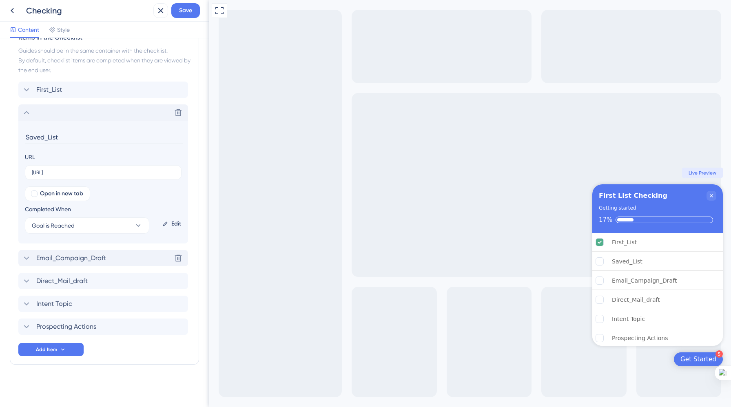
click at [68, 255] on span "Email_Campaign_Draft" at bounding box center [71, 258] width 70 height 10
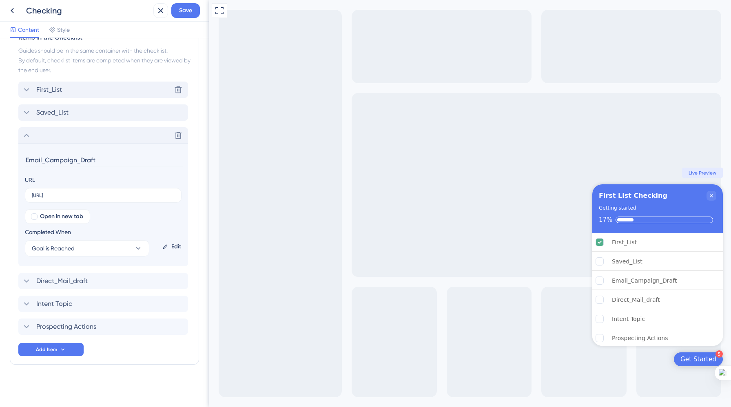
click at [73, 92] on div "First_List Delete" at bounding box center [103, 90] width 170 height 16
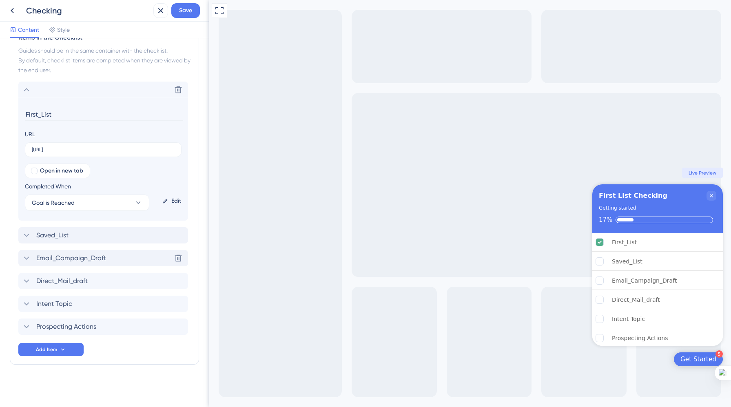
click at [68, 258] on span "Email_Campaign_Draft" at bounding box center [71, 258] width 70 height 10
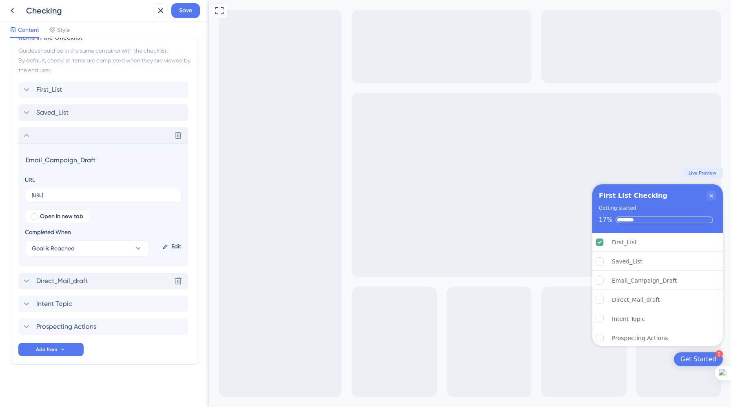
click at [68, 283] on span "Direct_Mail_draft" at bounding box center [61, 281] width 51 height 10
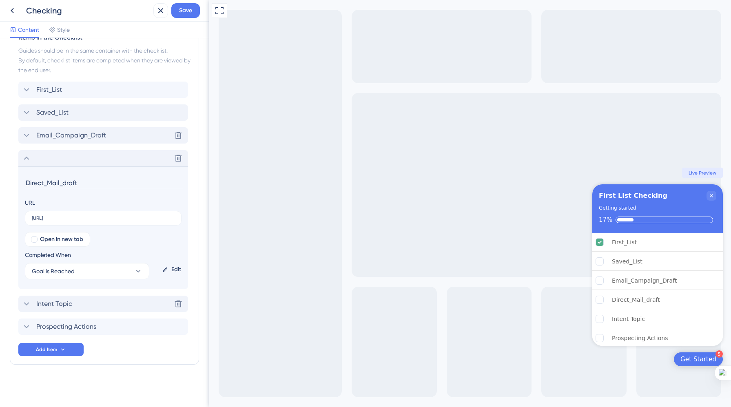
click at [68, 300] on span "Intent Topic" at bounding box center [54, 304] width 36 height 10
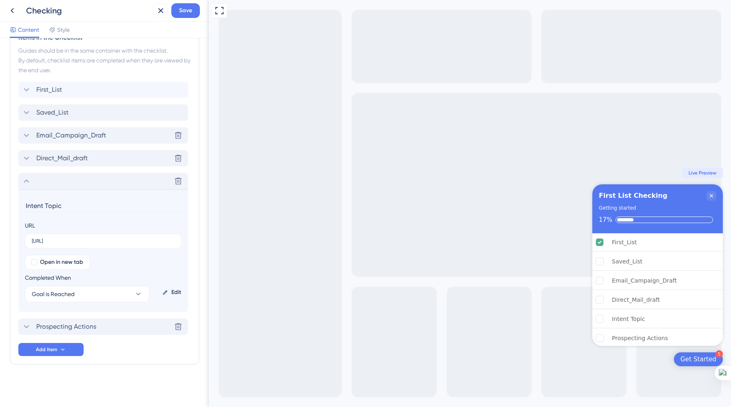
click at [69, 327] on span "Prospecting Actions" at bounding box center [66, 327] width 60 height 10
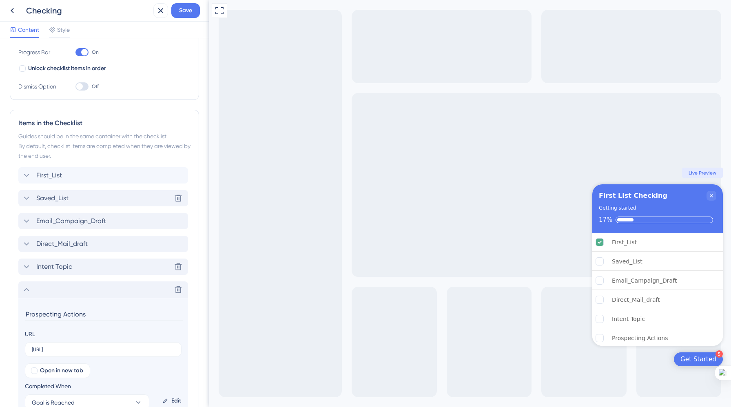
scroll to position [0, 0]
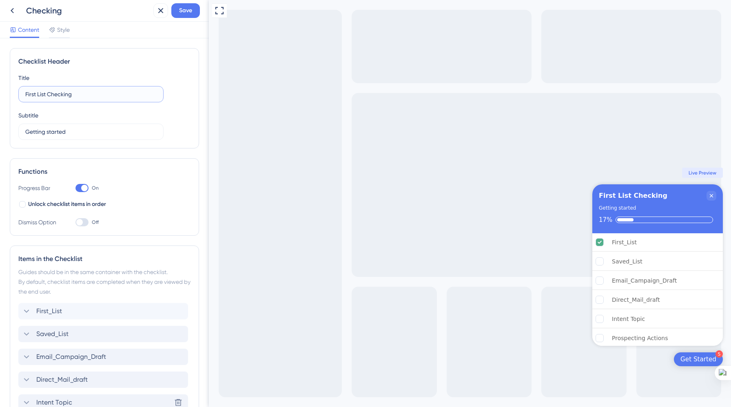
click at [88, 96] on input "First List Checking" at bounding box center [90, 94] width 131 height 9
drag, startPoint x: 88, startPoint y: 96, endPoint x: 22, endPoint y: 91, distance: 65.8
click at [22, 91] on label "First List Checking" at bounding box center [90, 94] width 145 height 16
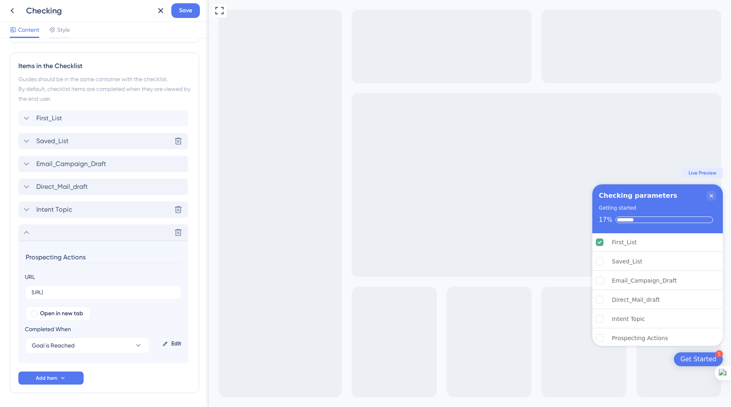
scroll to position [221, 0]
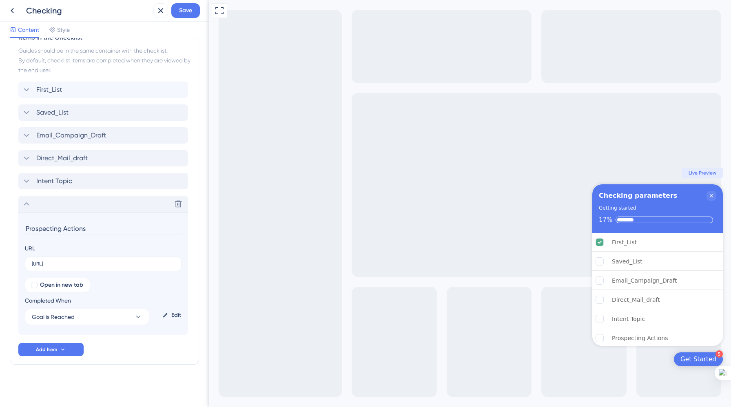
type input "Checking parameters"
click at [27, 204] on icon at bounding box center [27, 204] width 10 height 10
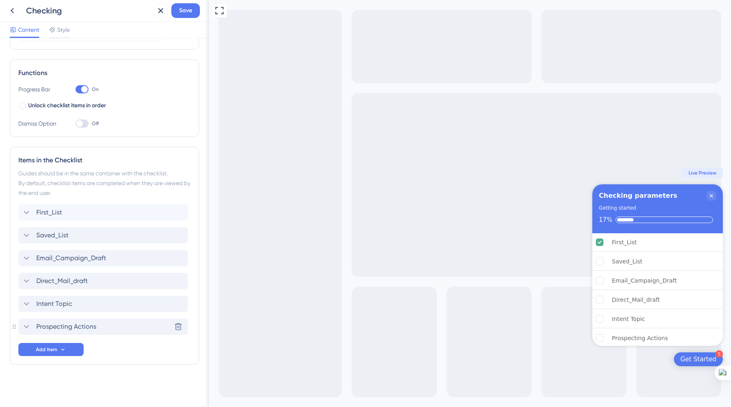
scroll to position [0, 0]
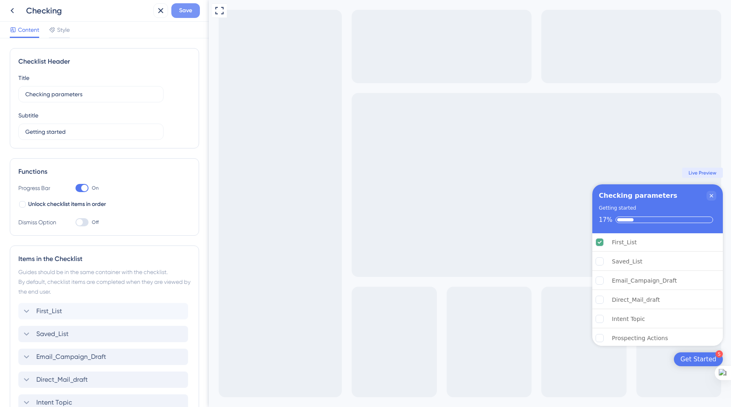
click at [189, 9] on span "Save" at bounding box center [185, 11] width 13 height 10
click at [156, 17] on button at bounding box center [160, 10] width 15 height 15
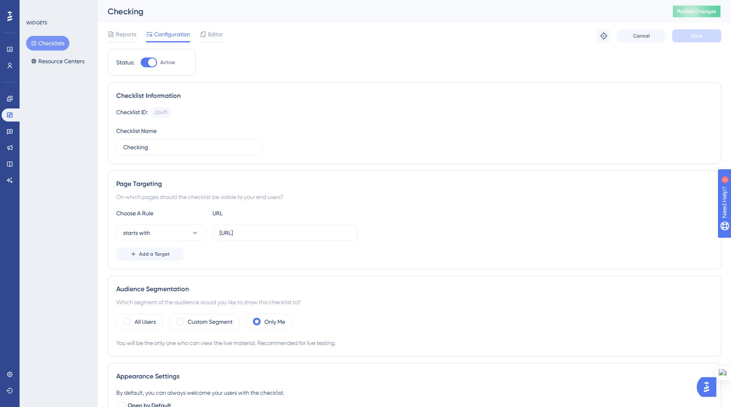
click at [688, 10] on span "Publish Changes" at bounding box center [696, 11] width 39 height 7
click at [126, 322] on span at bounding box center [127, 322] width 8 height 8
click at [133, 319] on input "radio" at bounding box center [133, 319] width 0 height 0
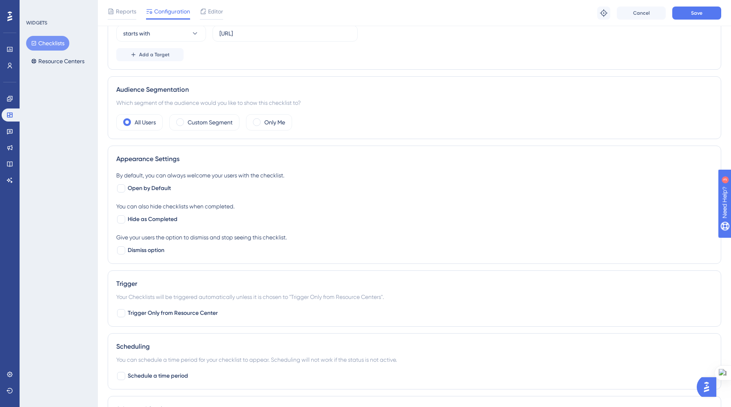
scroll to position [206, 0]
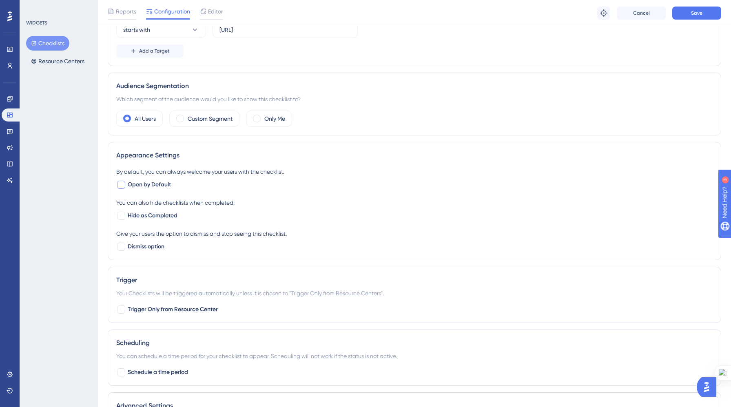
click at [126, 184] on div at bounding box center [121, 185] width 10 height 10
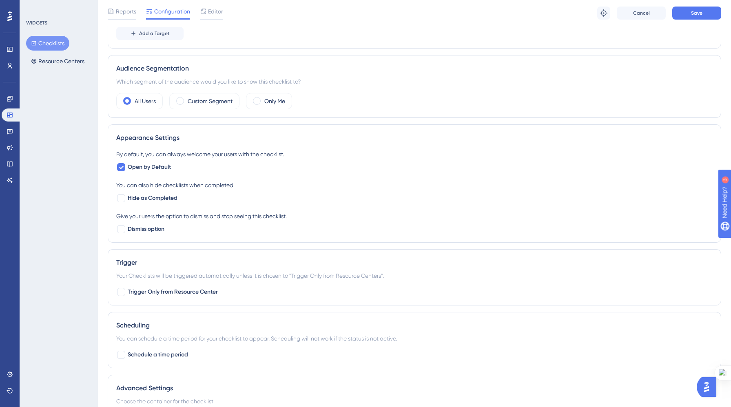
scroll to position [218, 0]
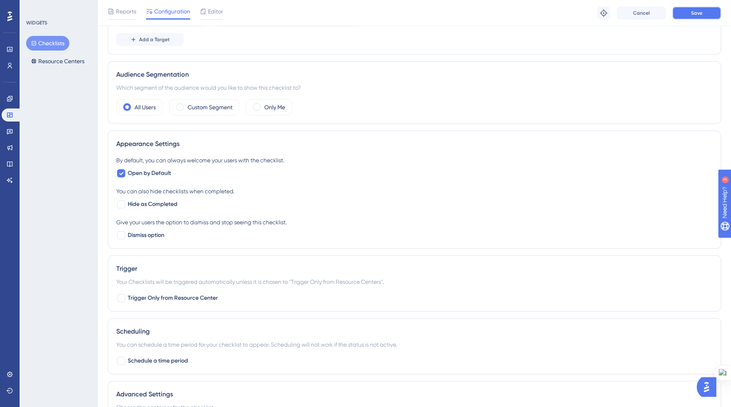
click at [690, 17] on button "Save" at bounding box center [696, 13] width 49 height 13
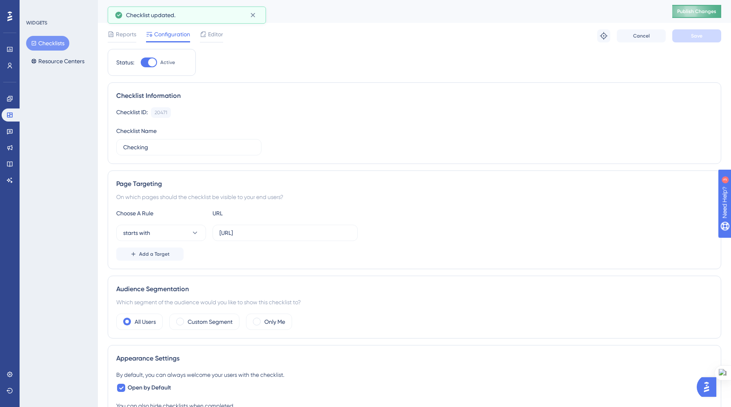
click at [700, 6] on button "Publish Changes" at bounding box center [696, 11] width 49 height 13
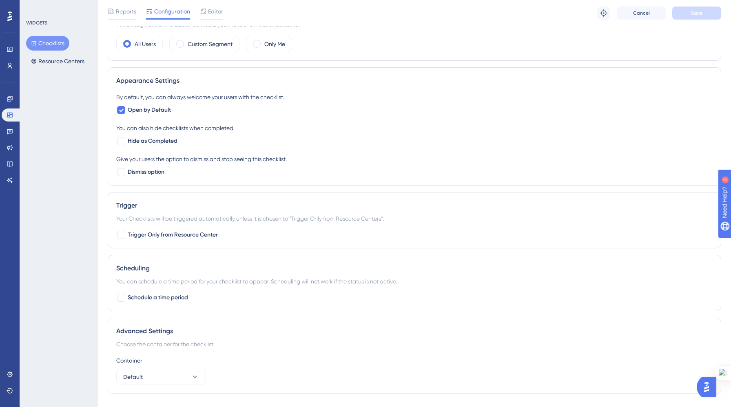
scroll to position [300, 0]
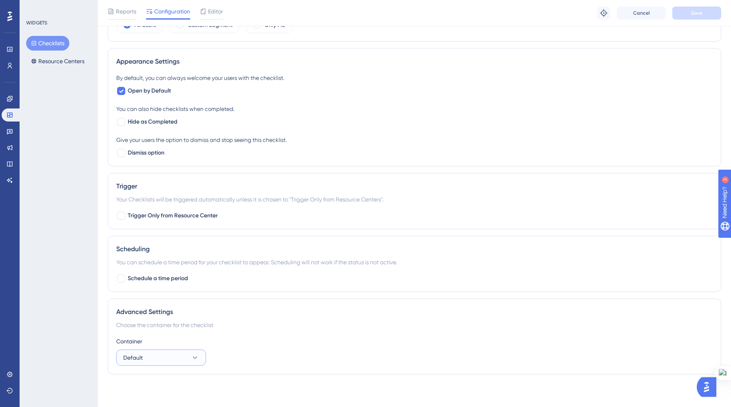
click at [198, 354] on icon at bounding box center [195, 357] width 8 height 8
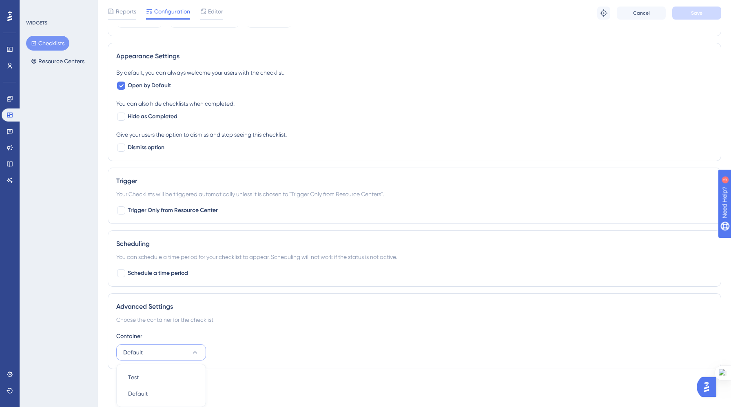
click at [198, 354] on icon at bounding box center [195, 352] width 8 height 8
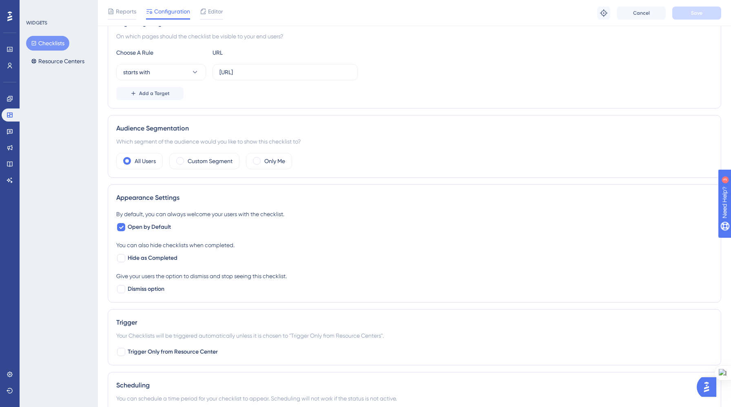
scroll to position [163, 0]
click at [128, 227] on span "Open by Default" at bounding box center [149, 228] width 43 height 10
checkbox input "false"
click at [125, 258] on div at bounding box center [121, 259] width 10 height 10
checkbox input "true"
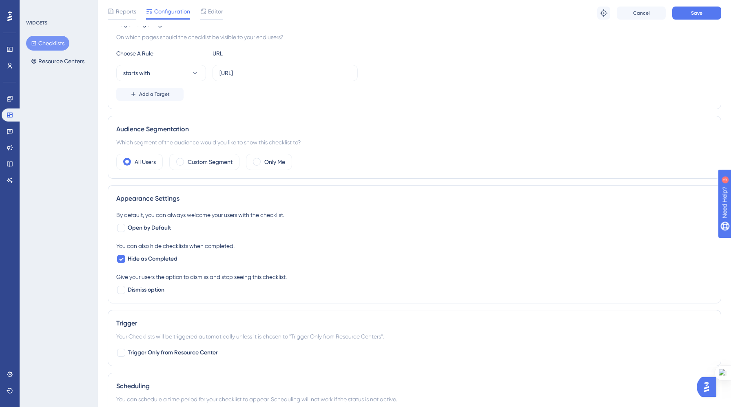
click at [703, 386] on img "Open AI Assistant Launcher" at bounding box center [706, 387] width 15 height 15
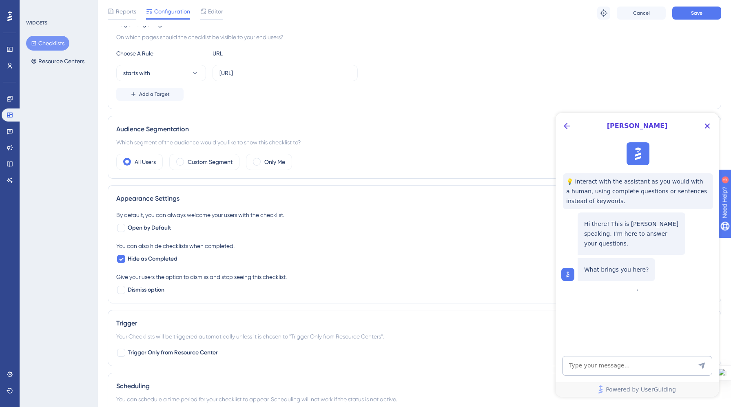
scroll to position [0, 0]
click at [707, 128] on icon "Close Button" at bounding box center [707, 126] width 10 height 10
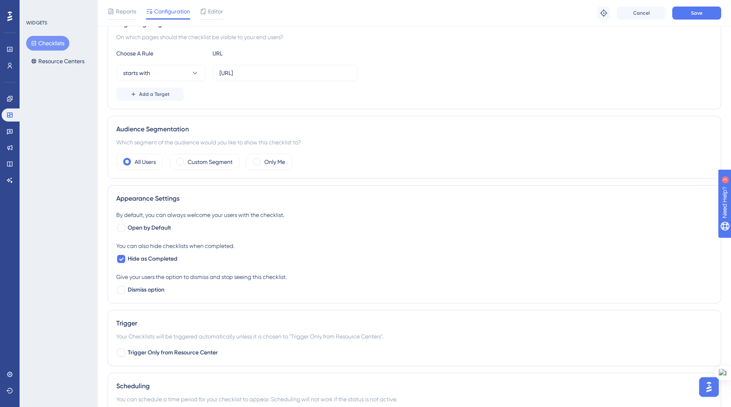
click at [47, 46] on button "Checklists" at bounding box center [47, 43] width 43 height 15
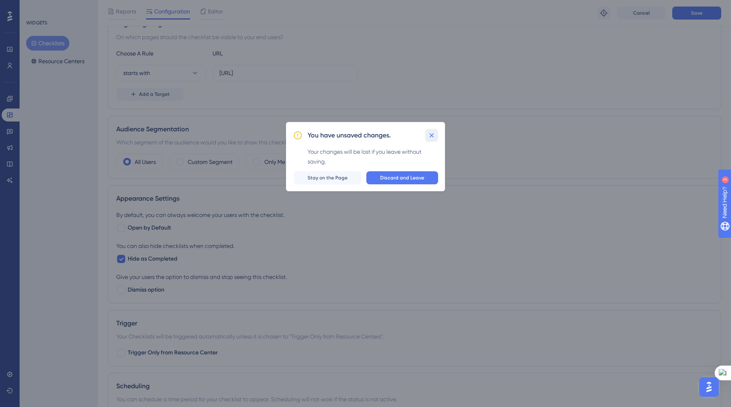
click at [432, 135] on icon at bounding box center [431, 135] width 8 height 8
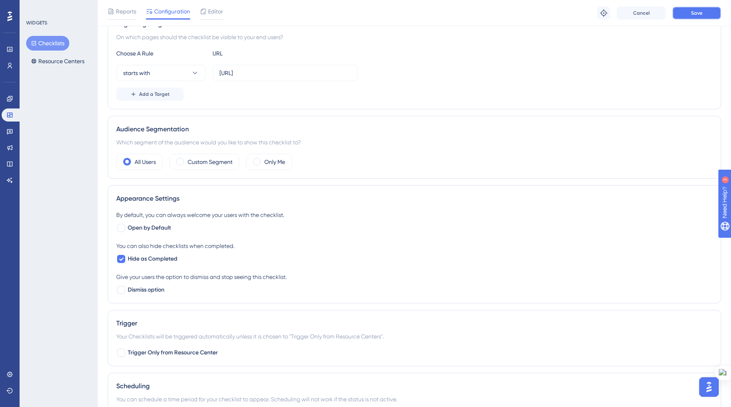
click at [697, 11] on span "Save" at bounding box center [696, 13] width 11 height 7
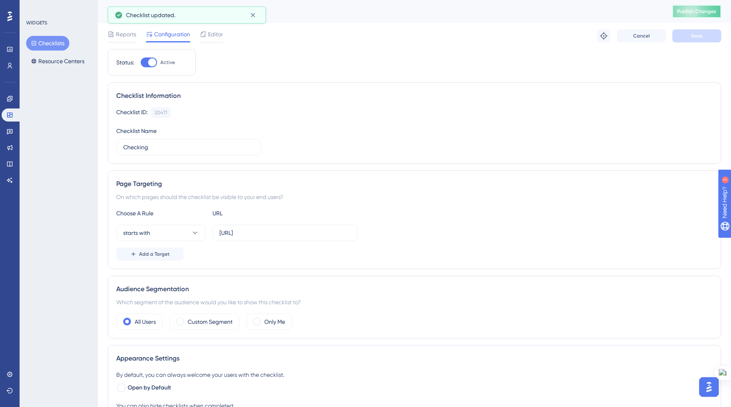
click at [690, 15] on button "Publish Changes" at bounding box center [696, 11] width 49 height 13
click at [11, 117] on icon at bounding box center [9, 115] width 5 height 5
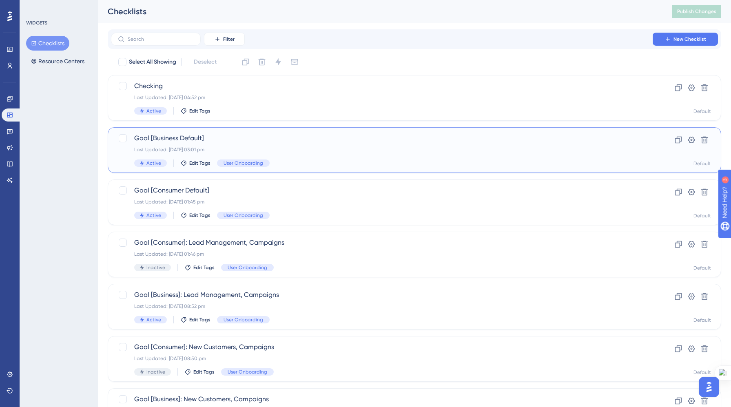
click at [179, 157] on div "Goal [Business Default] Last Updated: 08 Sept 2025 03:01 pm Active Edit Tags Us…" at bounding box center [381, 149] width 495 height 33
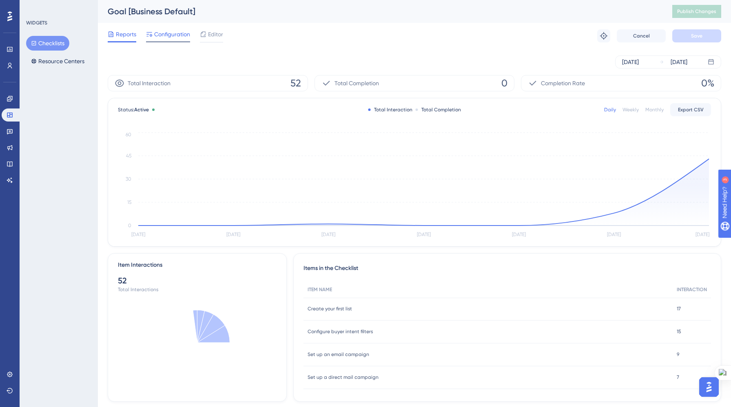
click at [166, 33] on span "Configuration" at bounding box center [172, 34] width 36 height 10
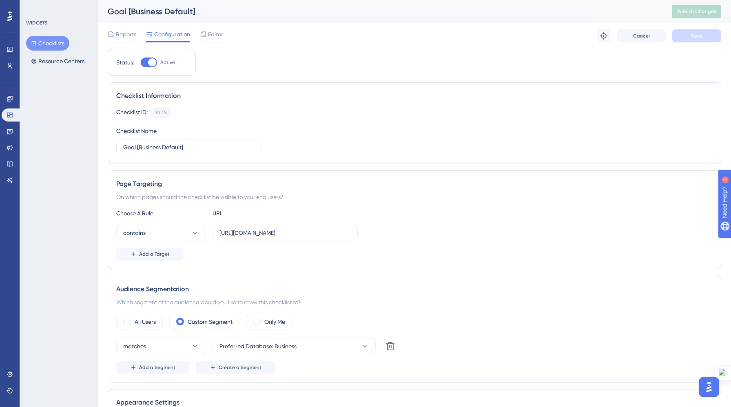
click at [52, 36] on button "Checklists" at bounding box center [47, 43] width 43 height 15
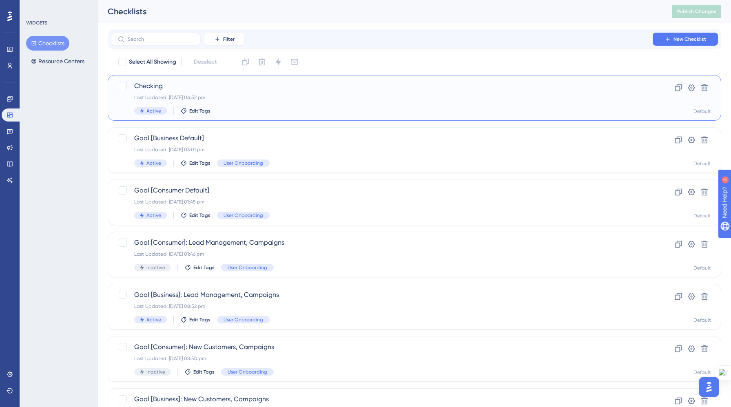
click at [219, 114] on div "Active Edit Tags" at bounding box center [381, 110] width 495 height 7
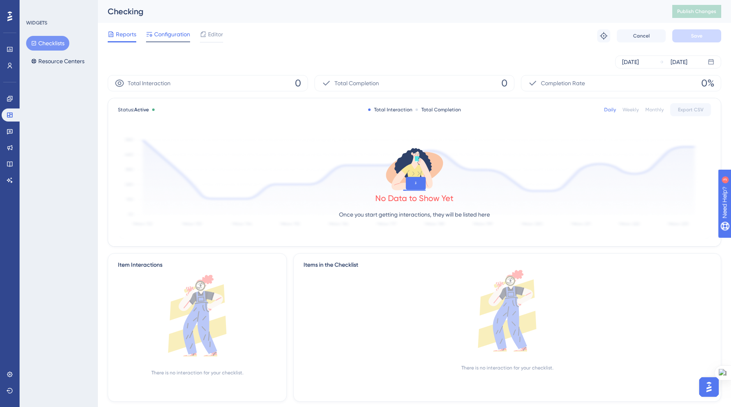
click at [174, 37] on span "Configuration" at bounding box center [172, 34] width 36 height 10
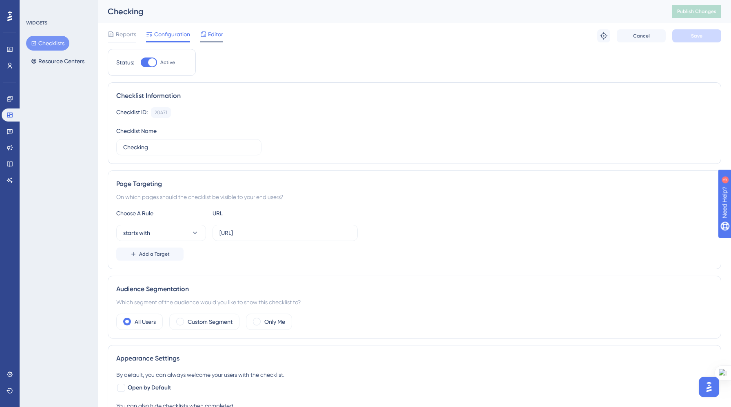
click at [210, 35] on span "Editor" at bounding box center [215, 34] width 15 height 10
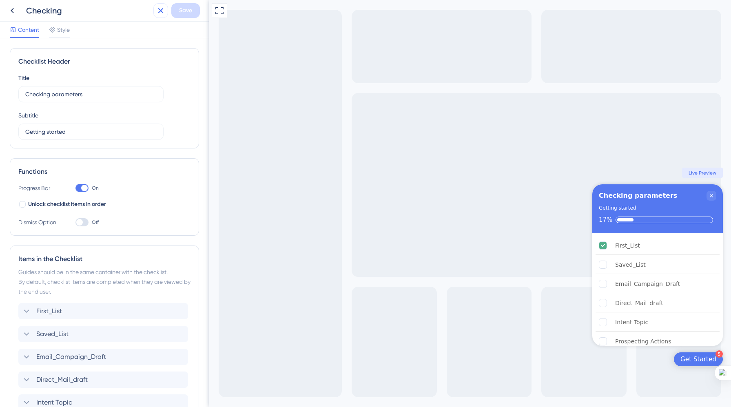
click at [156, 9] on icon at bounding box center [161, 11] width 10 height 10
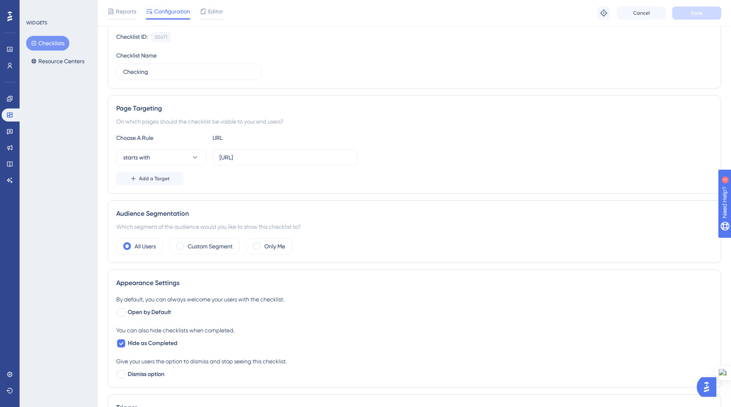
scroll to position [77, 0]
click at [303, 160] on input "[URL]" at bounding box center [284, 158] width 131 height 9
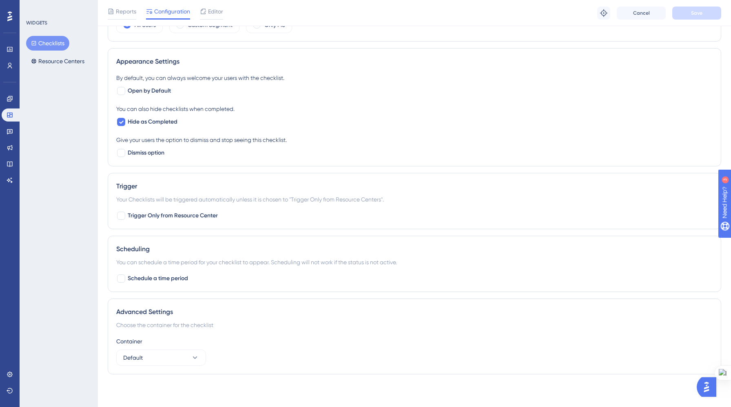
scroll to position [0, 0]
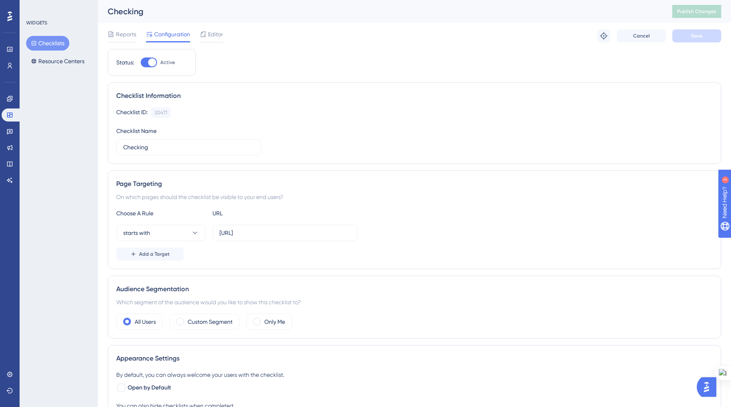
click at [697, 391] on div at bounding box center [708, 387] width 24 height 20
click at [710, 390] on img "Open AI Assistant Launcher" at bounding box center [706, 387] width 15 height 15
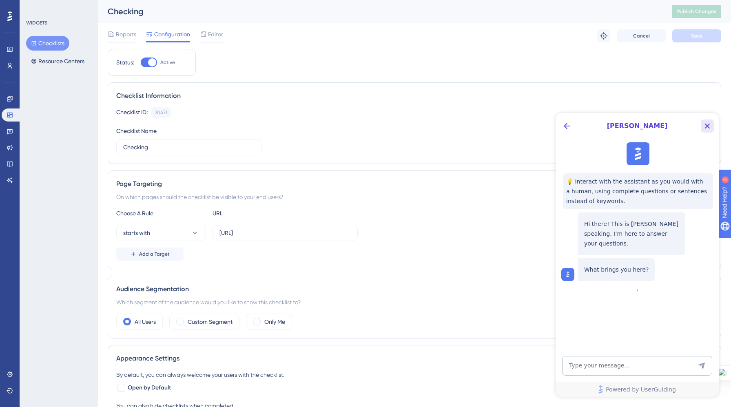
click at [704, 126] on icon "Close Button" at bounding box center [707, 126] width 10 height 10
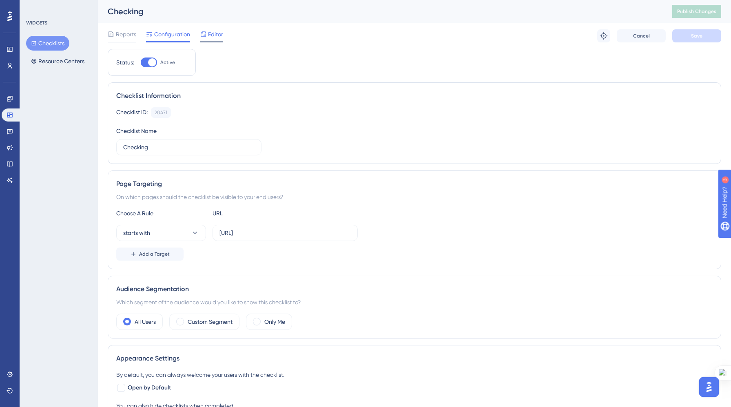
click at [212, 34] on span "Editor" at bounding box center [215, 34] width 15 height 10
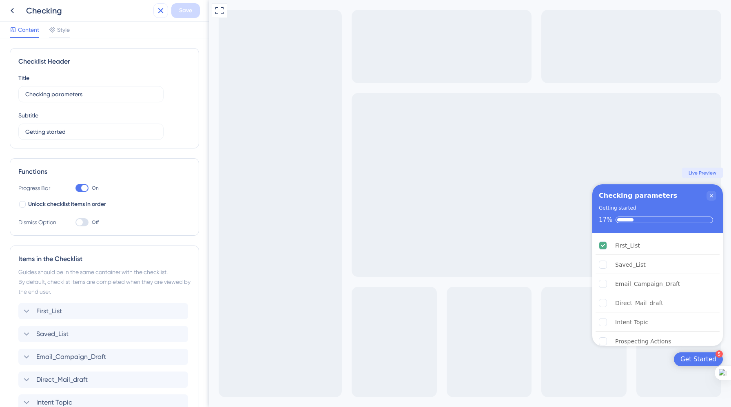
click at [160, 13] on icon at bounding box center [161, 11] width 10 height 10
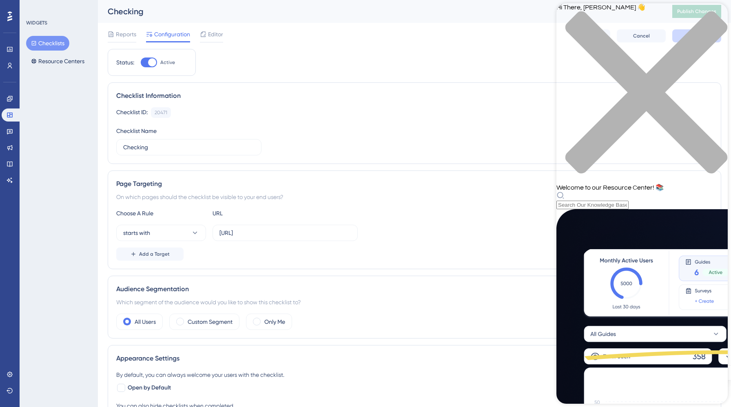
click at [714, 17] on icon "close resource center" at bounding box center [641, 96] width 171 height 171
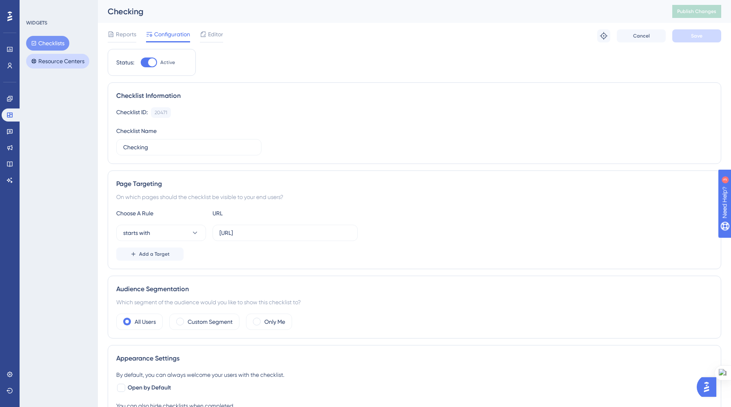
click at [55, 60] on button "Resource Centers" at bounding box center [57, 61] width 63 height 15
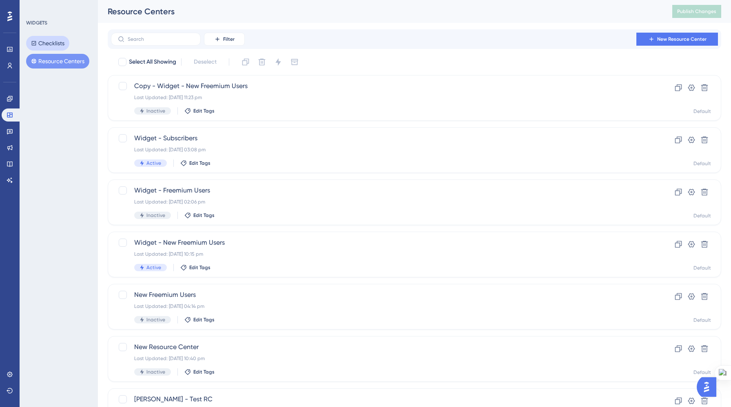
click at [53, 41] on button "Checklists" at bounding box center [47, 43] width 43 height 15
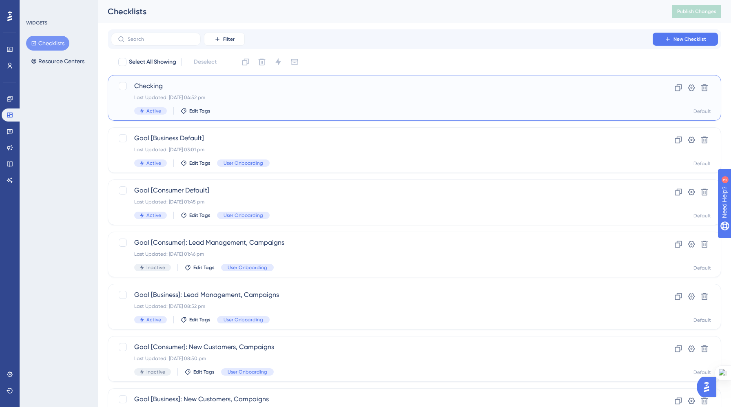
click at [307, 103] on div "Checking Last Updated: 09 Sept 2025 04:52 pm Active Edit Tags" at bounding box center [381, 97] width 495 height 33
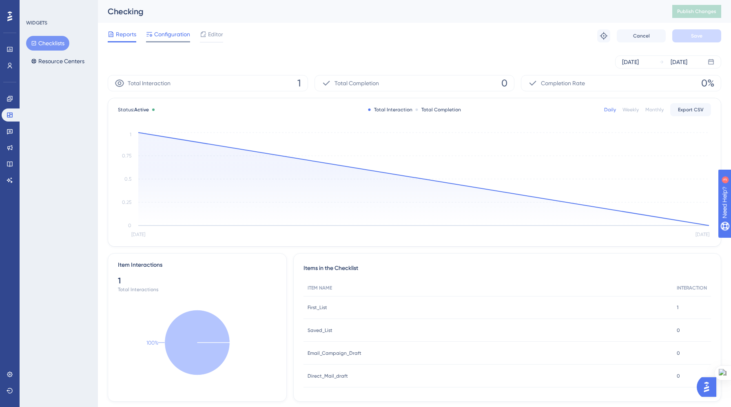
click at [167, 40] on div "Configuration" at bounding box center [168, 35] width 44 height 13
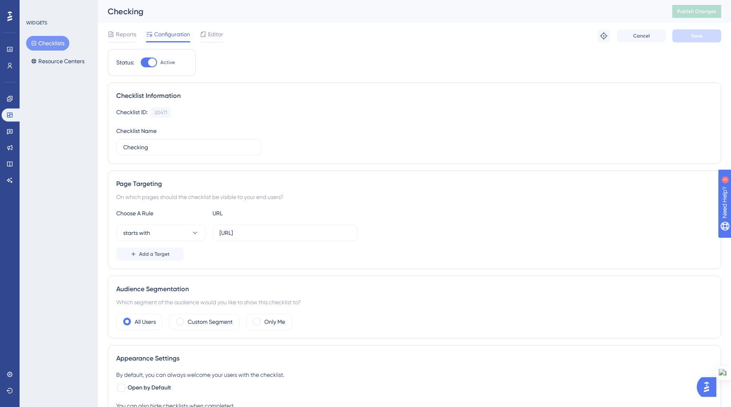
click at [150, 60] on div at bounding box center [152, 62] width 8 height 8
click at [141, 62] on input "Active" at bounding box center [140, 62] width 0 height 0
checkbox input "false"
click at [688, 39] on button "Save" at bounding box center [696, 35] width 49 height 13
click at [693, 17] on button "Publish Changes" at bounding box center [696, 11] width 49 height 13
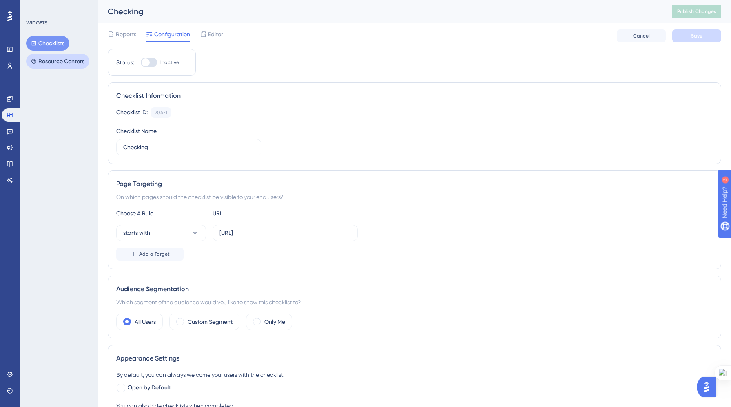
click at [51, 66] on button "Resource Centers" at bounding box center [57, 61] width 63 height 15
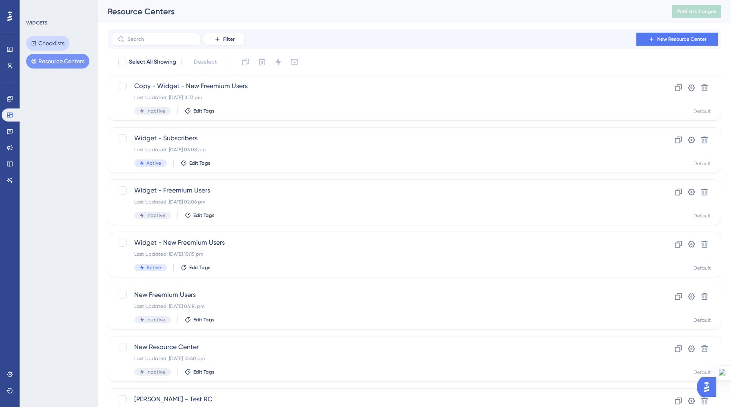
click at [55, 42] on button "Checklists" at bounding box center [47, 43] width 43 height 15
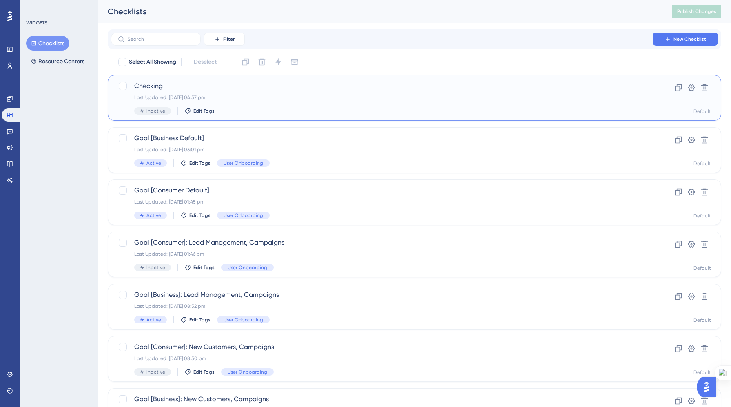
click at [294, 112] on div "Inactive Edit Tags" at bounding box center [381, 110] width 495 height 7
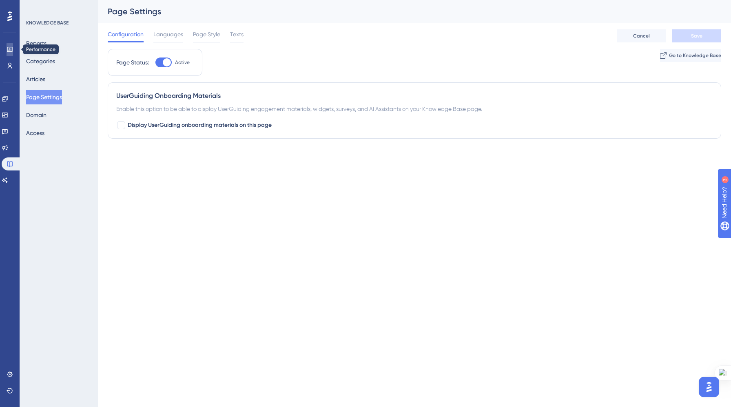
click at [7, 50] on link at bounding box center [10, 49] width 7 height 13
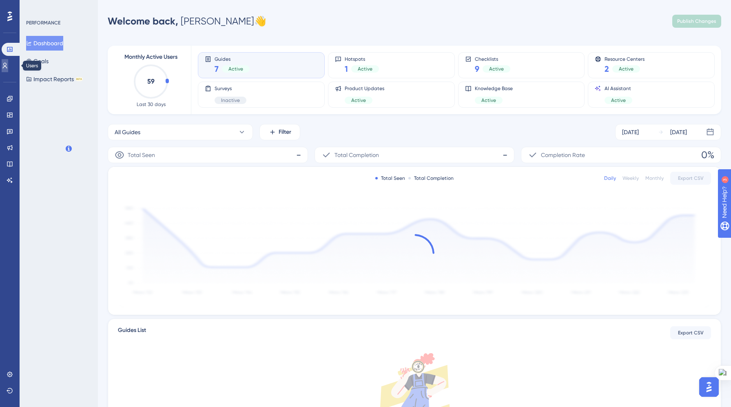
click at [8, 60] on link at bounding box center [5, 65] width 7 height 13
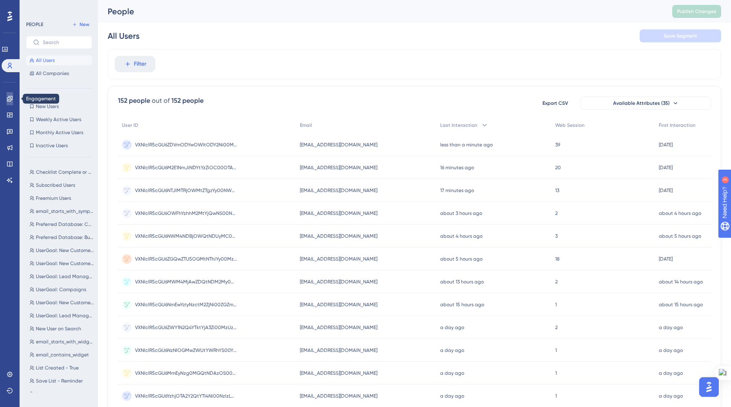
click at [11, 98] on icon at bounding box center [9, 98] width 5 height 5
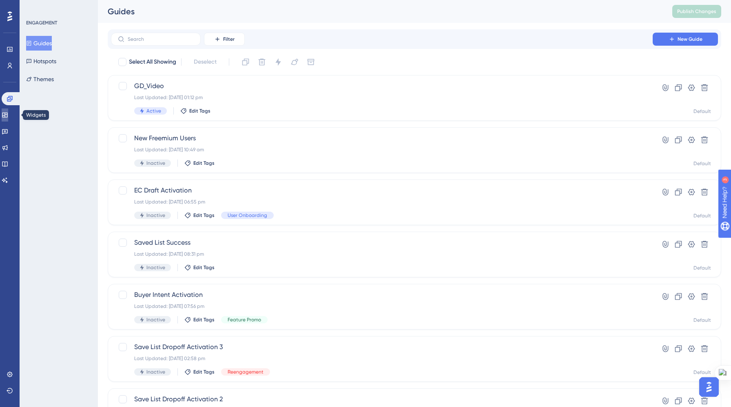
click at [8, 112] on icon at bounding box center [5, 115] width 7 height 7
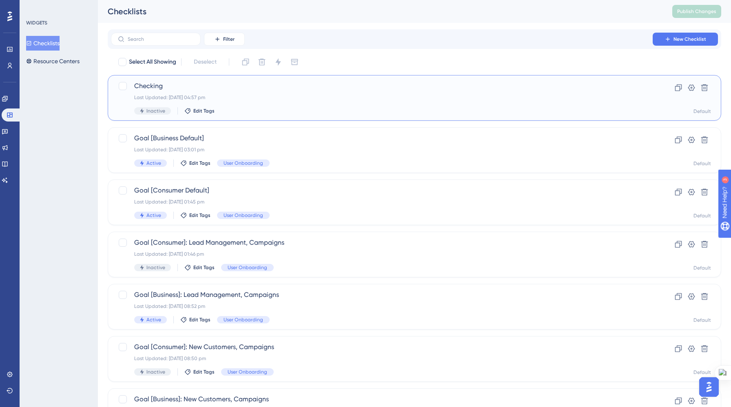
click at [234, 91] on span "Checking" at bounding box center [381, 86] width 495 height 10
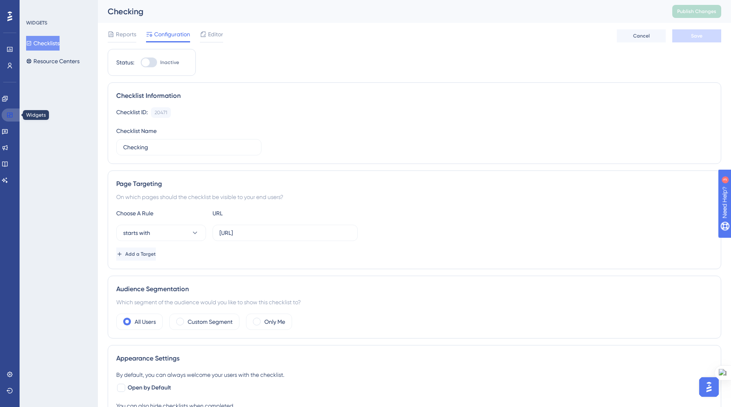
click at [10, 111] on link at bounding box center [12, 114] width 20 height 13
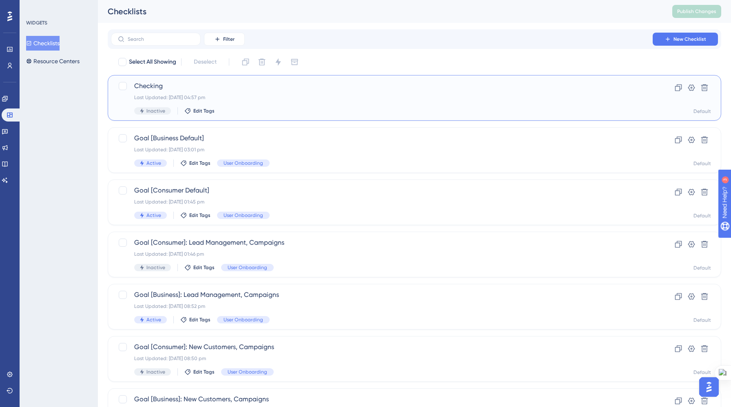
click at [364, 111] on div "Inactive Edit Tags" at bounding box center [381, 110] width 495 height 7
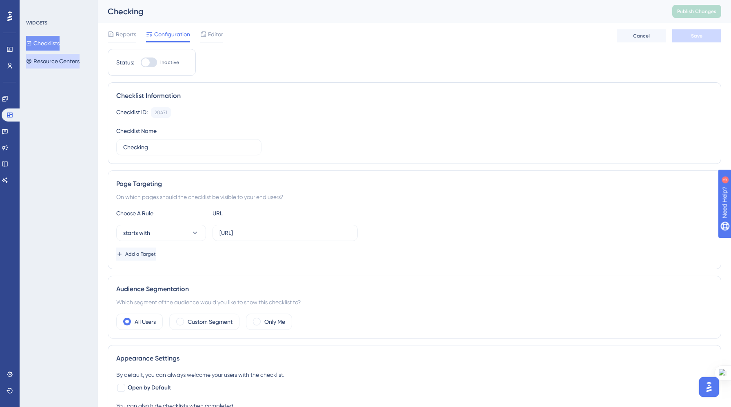
click at [49, 63] on button "Resource Centers" at bounding box center [52, 61] width 53 height 15
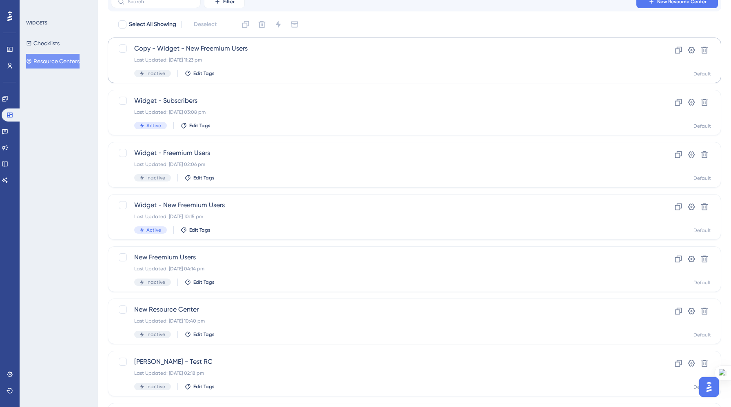
scroll to position [105, 0]
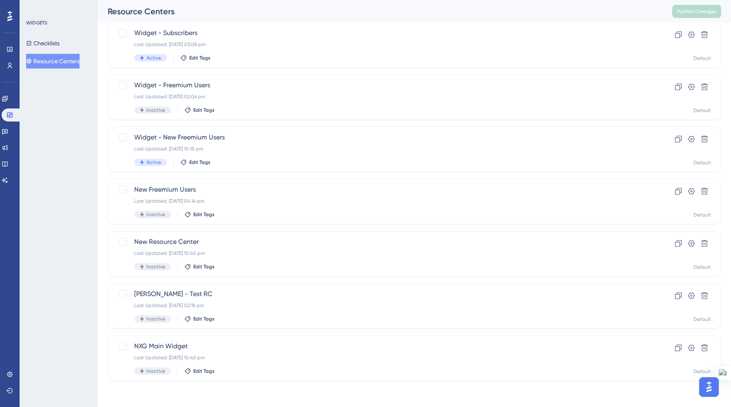
click at [1, 97] on div "Performance Users Engagement Widgets Feedback Product Updates Knowledge Base AI…" at bounding box center [10, 203] width 20 height 407
click at [7, 100] on icon at bounding box center [4, 98] width 5 height 5
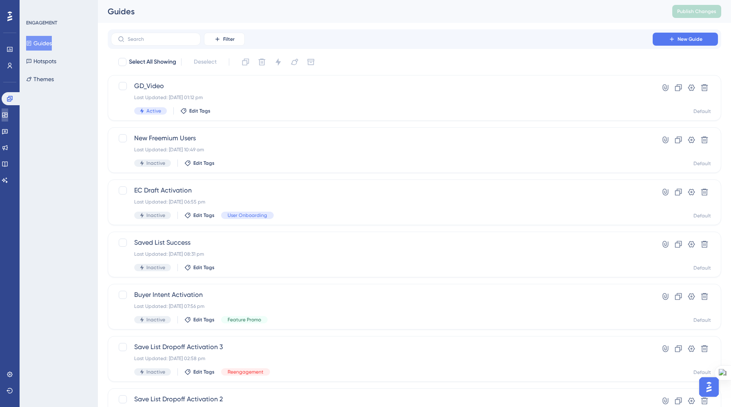
click at [7, 113] on icon at bounding box center [4, 115] width 5 height 5
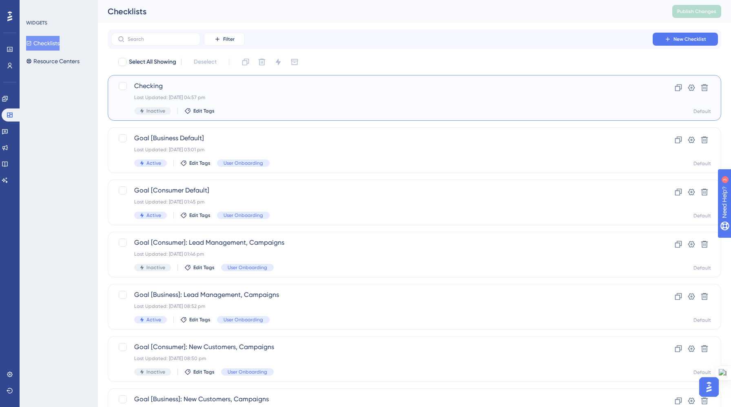
click at [242, 101] on div "Checking Last Updated: 09 Sept 2025 04:57 pm Inactive Edit Tags" at bounding box center [381, 97] width 495 height 33
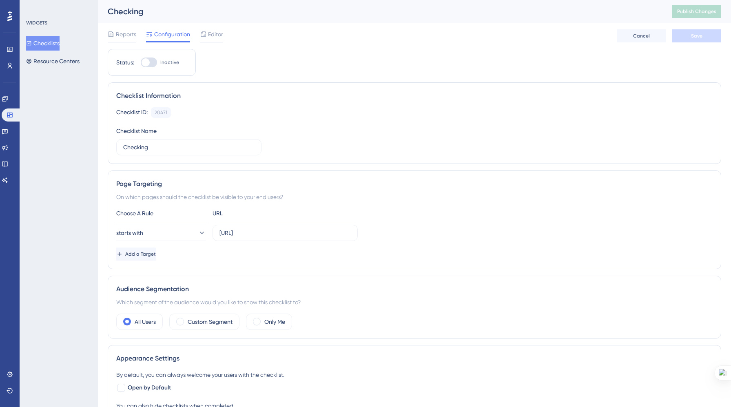
click at [150, 64] on div at bounding box center [149, 62] width 16 height 10
click at [141, 63] on input "Inactive" at bounding box center [140, 62] width 0 height 0
checkbox input "true"
click at [687, 36] on button "Save" at bounding box center [696, 35] width 49 height 13
click at [694, 13] on span "Publish Changes" at bounding box center [696, 11] width 39 height 7
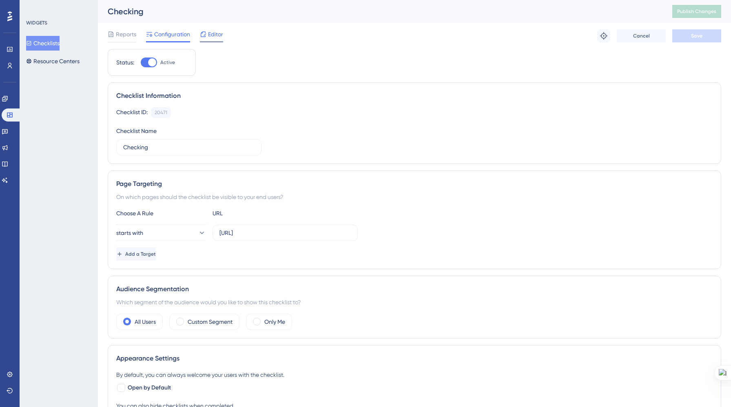
click at [217, 38] on span "Editor" at bounding box center [215, 34] width 15 height 10
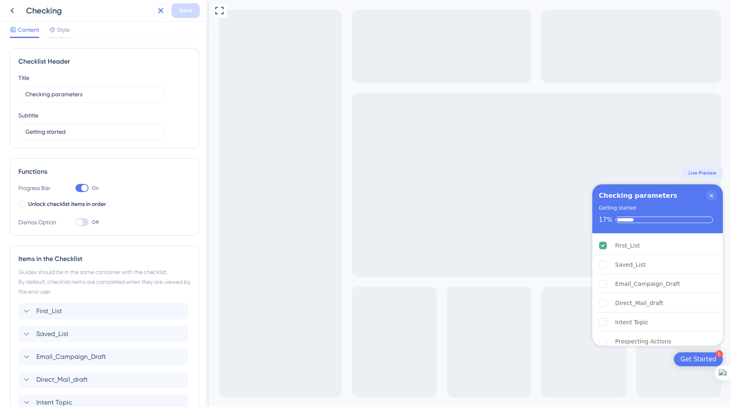
click at [161, 13] on icon at bounding box center [161, 11] width 10 height 10
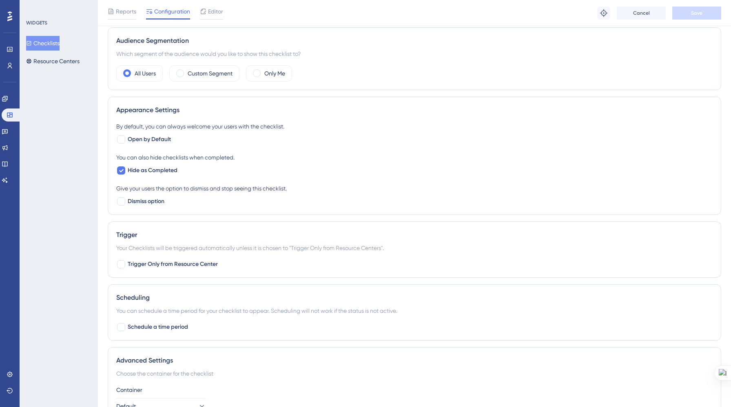
scroll to position [300, 0]
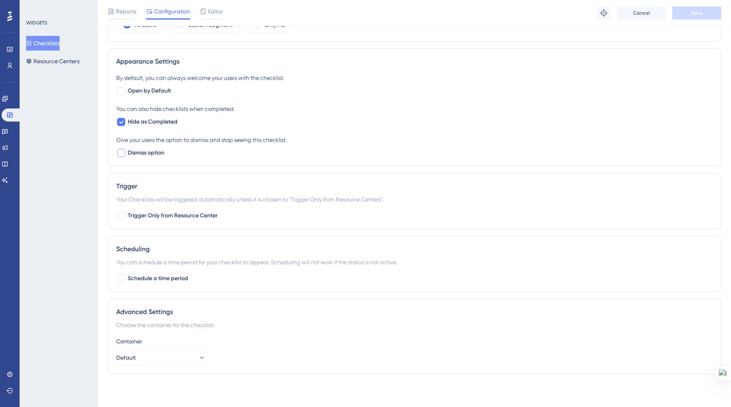
click at [124, 155] on div at bounding box center [121, 153] width 8 height 8
checkbox input "true"
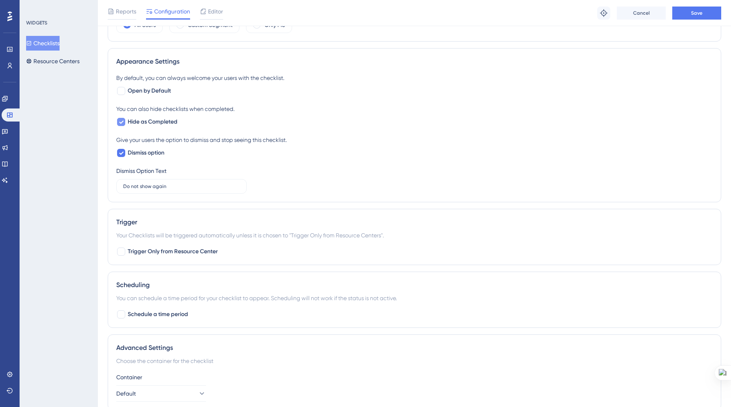
click at [125, 120] on div at bounding box center [121, 122] width 10 height 10
checkbox input "false"
click at [122, 153] on icon at bounding box center [121, 153] width 4 height 3
checkbox input "false"
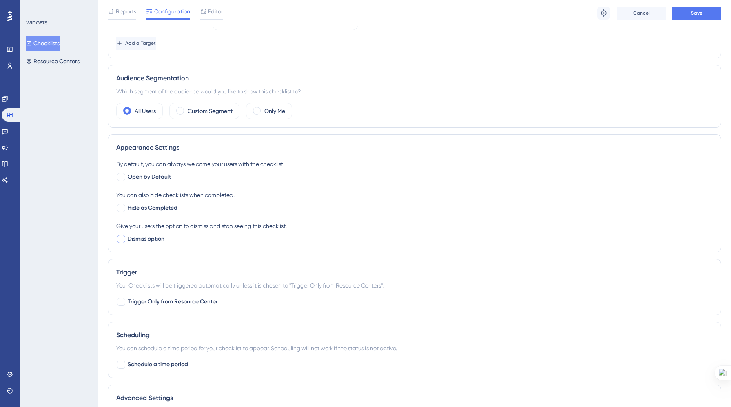
scroll to position [0, 0]
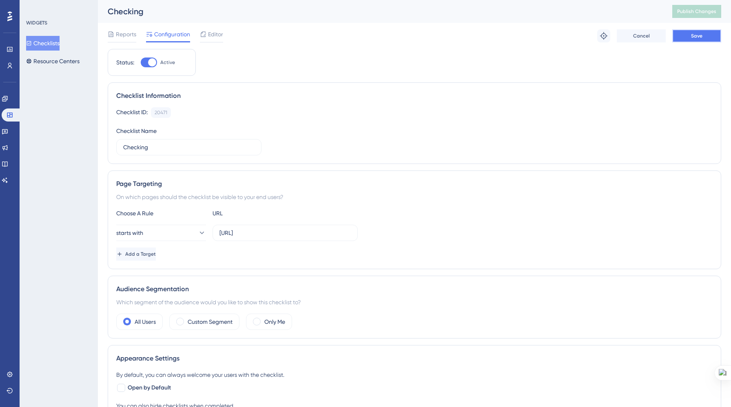
click at [705, 36] on button "Save" at bounding box center [696, 35] width 49 height 13
click at [699, 13] on span "Publish Changes" at bounding box center [696, 11] width 39 height 7
